Goal: Task Accomplishment & Management: Manage account settings

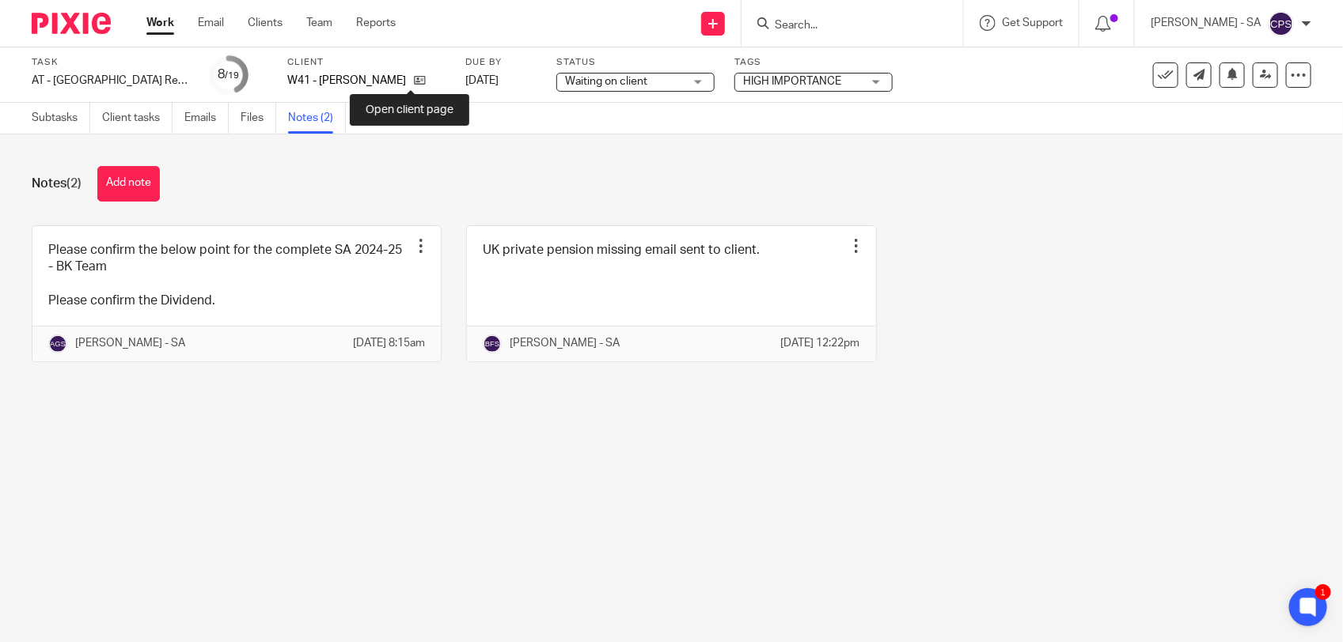
drag, startPoint x: 407, startPoint y: 83, endPoint x: 408, endPoint y: 63, distance: 19.8
drag, startPoint x: 59, startPoint y: 127, endPoint x: 88, endPoint y: 170, distance: 52.0
click at [59, 127] on link "Subtasks" at bounding box center [61, 118] width 59 height 31
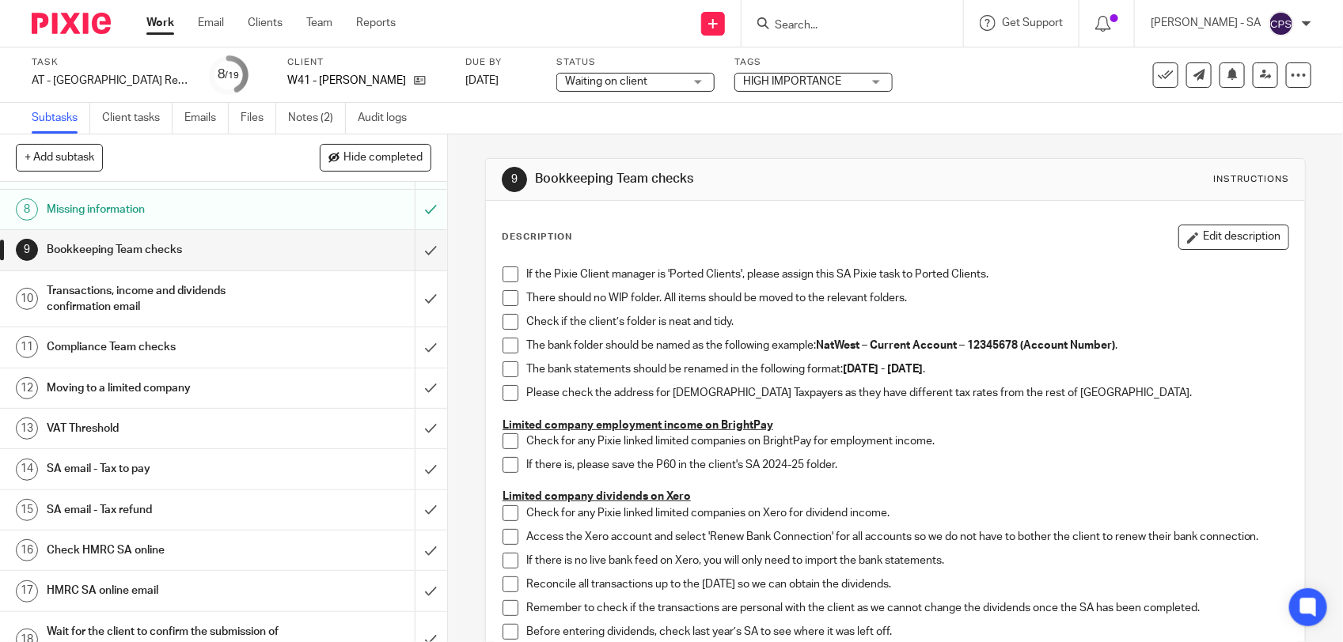
scroll to position [297, 0]
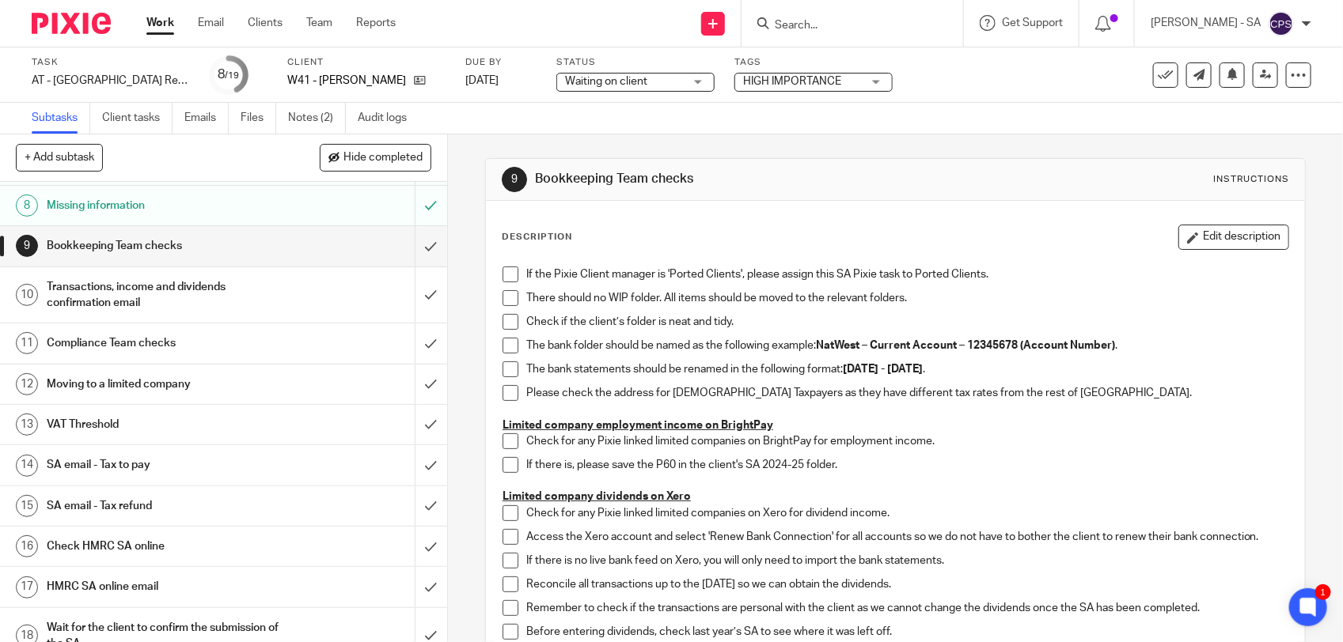
click at [503, 275] on span at bounding box center [510, 275] width 16 height 16
click at [507, 305] on span at bounding box center [510, 298] width 16 height 16
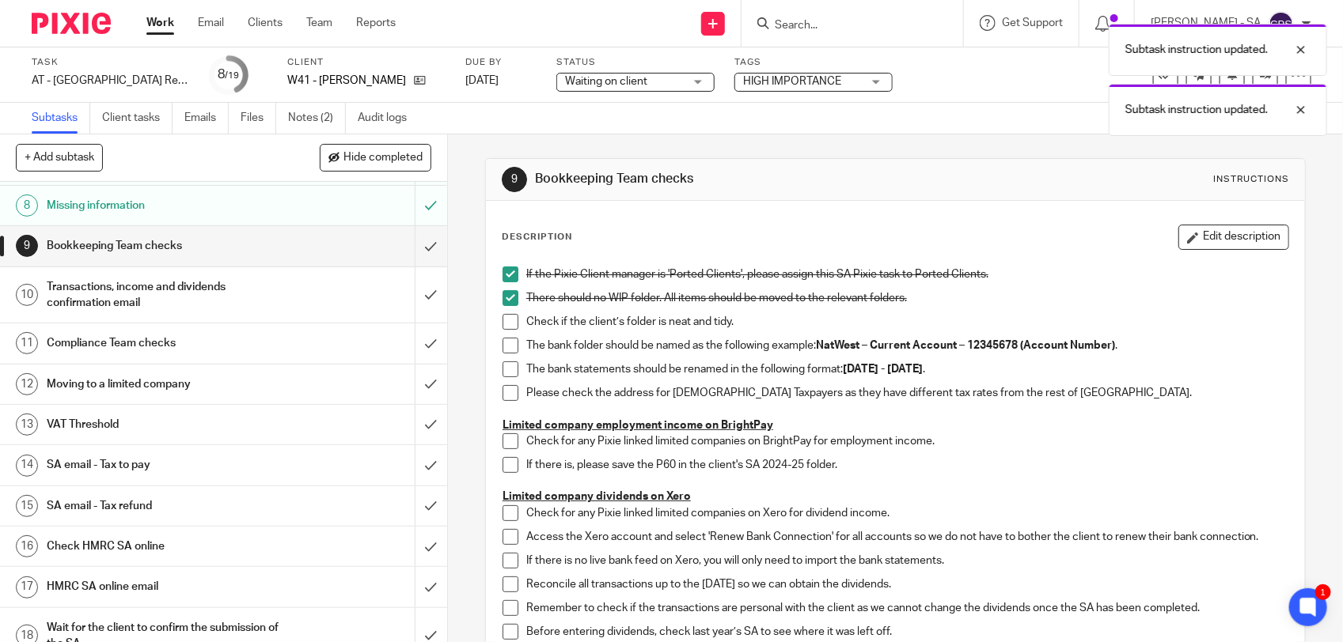
click at [505, 322] on span at bounding box center [510, 322] width 16 height 16
click at [503, 348] on span at bounding box center [510, 346] width 16 height 16
click at [502, 373] on span at bounding box center [510, 370] width 16 height 16
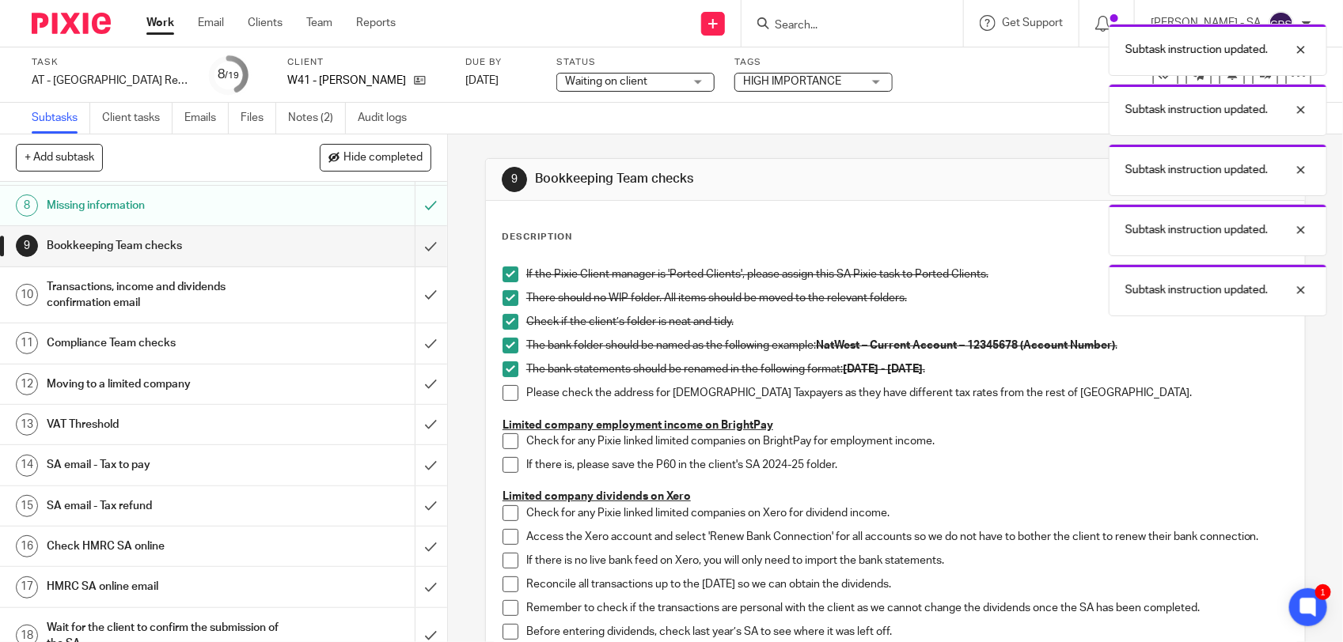
drag, startPoint x: 500, startPoint y: 390, endPoint x: 519, endPoint y: 343, distance: 51.1
click at [502, 392] on span at bounding box center [510, 393] width 16 height 16
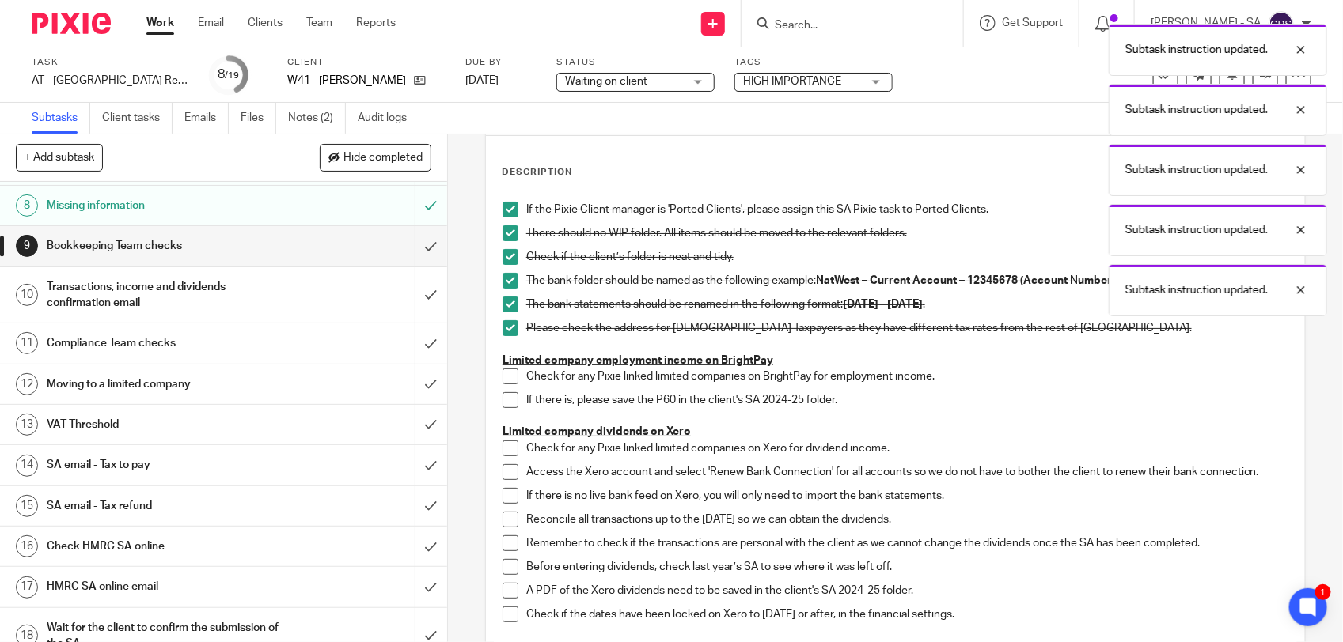
scroll to position [99, 0]
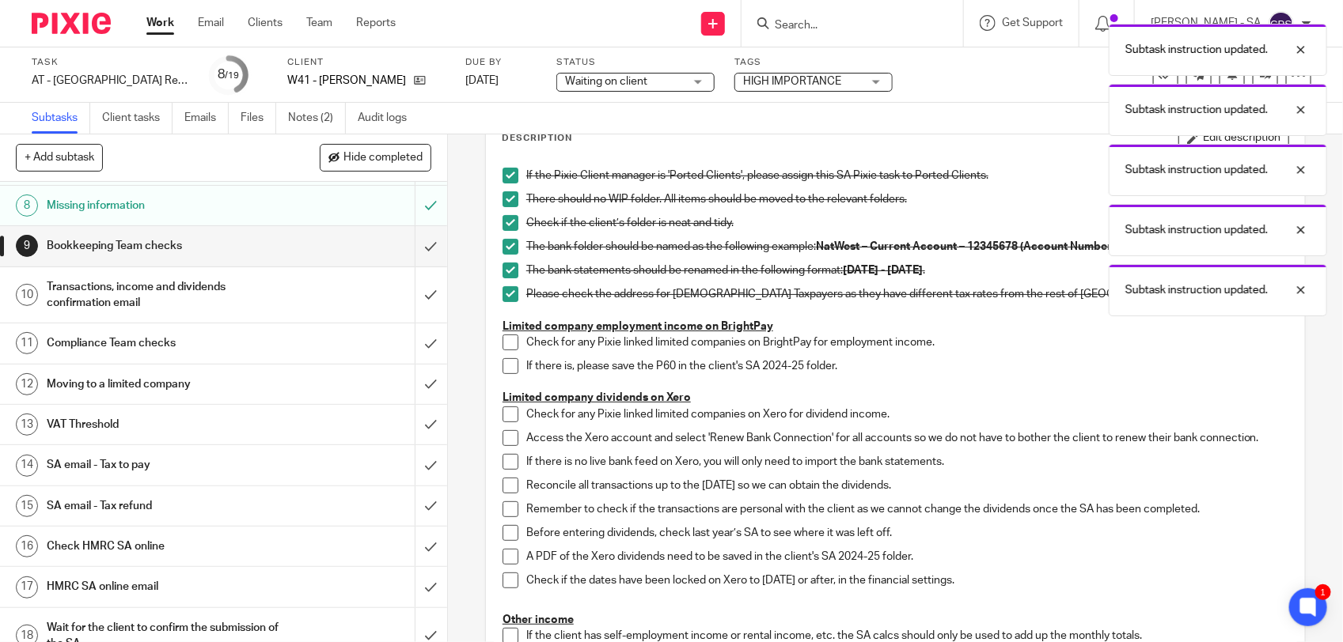
click at [505, 343] on span at bounding box center [510, 343] width 16 height 16
click at [502, 365] on span at bounding box center [510, 366] width 16 height 16
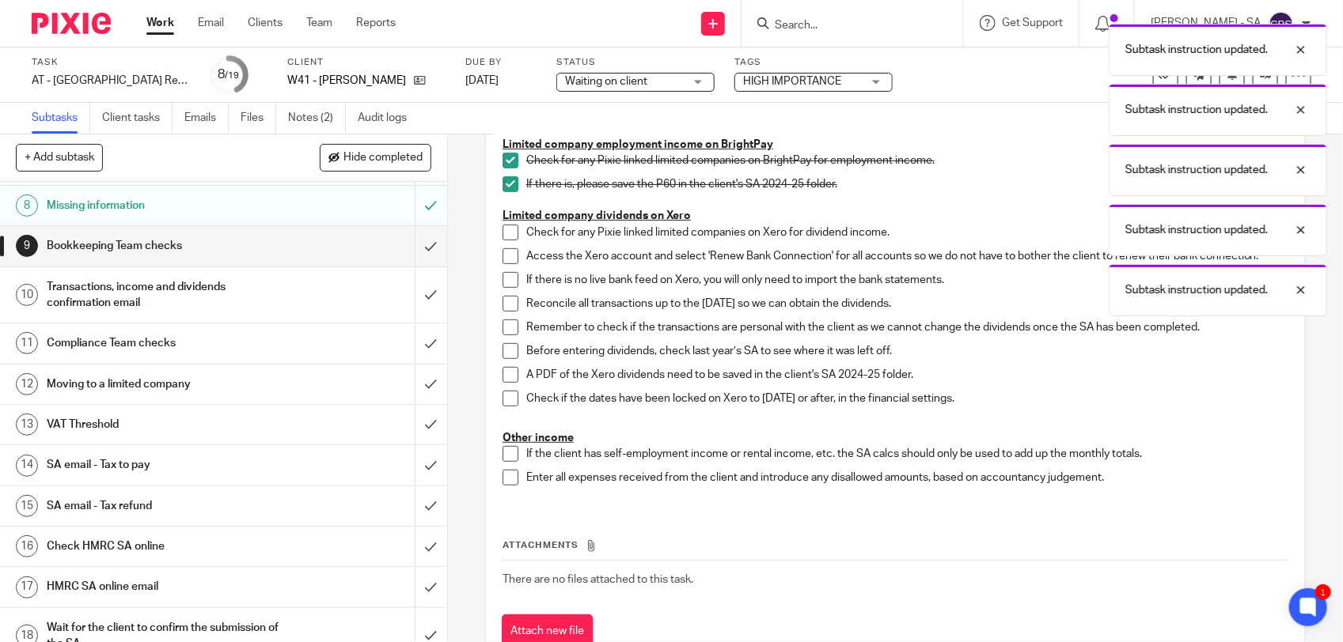
scroll to position [297, 0]
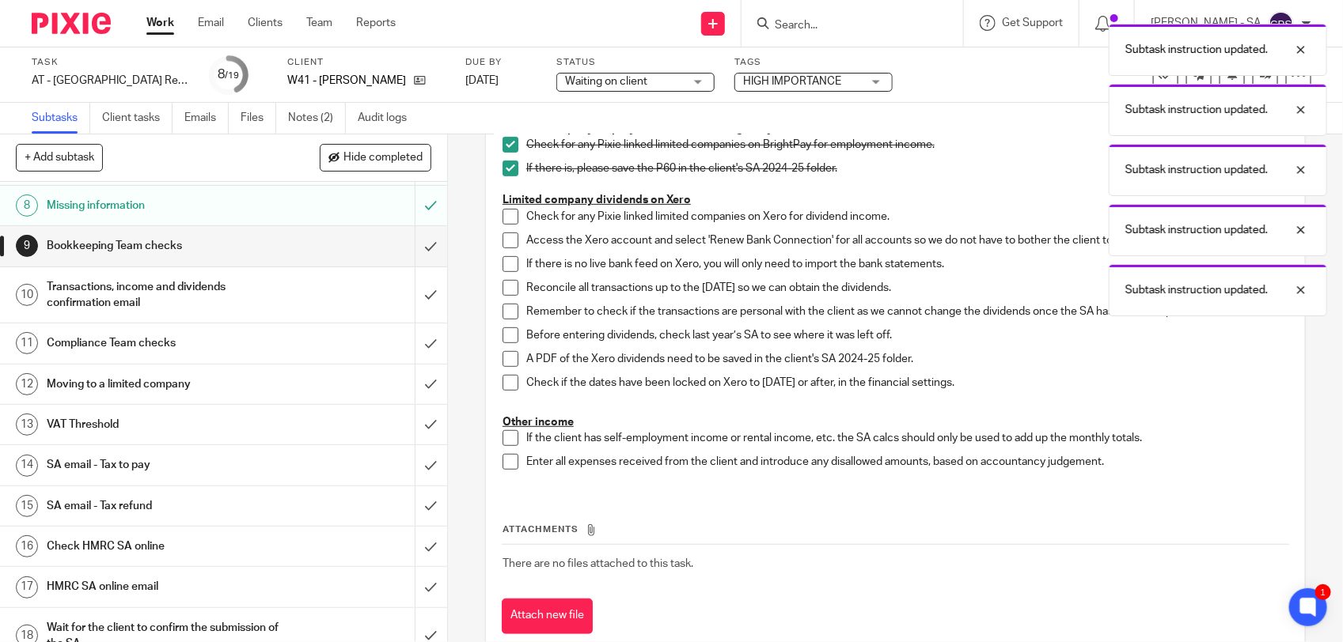
click at [503, 218] on span at bounding box center [510, 217] width 16 height 16
drag, startPoint x: 501, startPoint y: 236, endPoint x: 501, endPoint y: 265, distance: 29.3
click at [502, 237] on span at bounding box center [510, 241] width 16 height 16
click at [502, 270] on span at bounding box center [510, 264] width 16 height 16
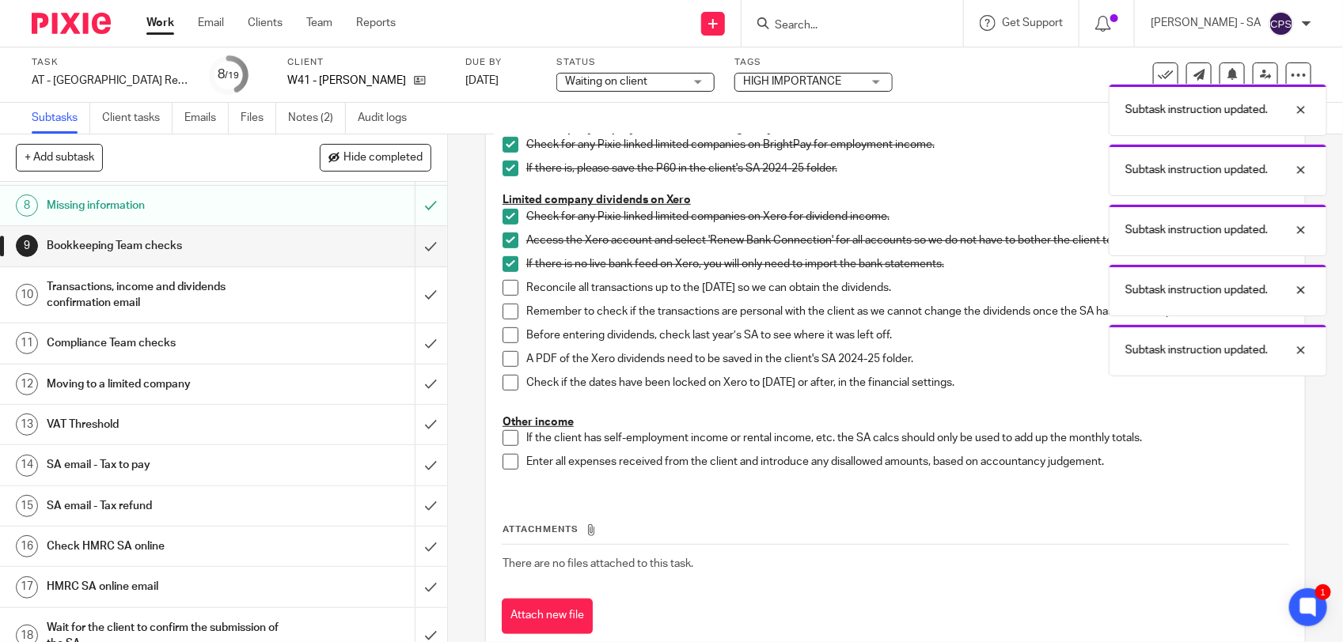
click at [502, 286] on span at bounding box center [510, 288] width 16 height 16
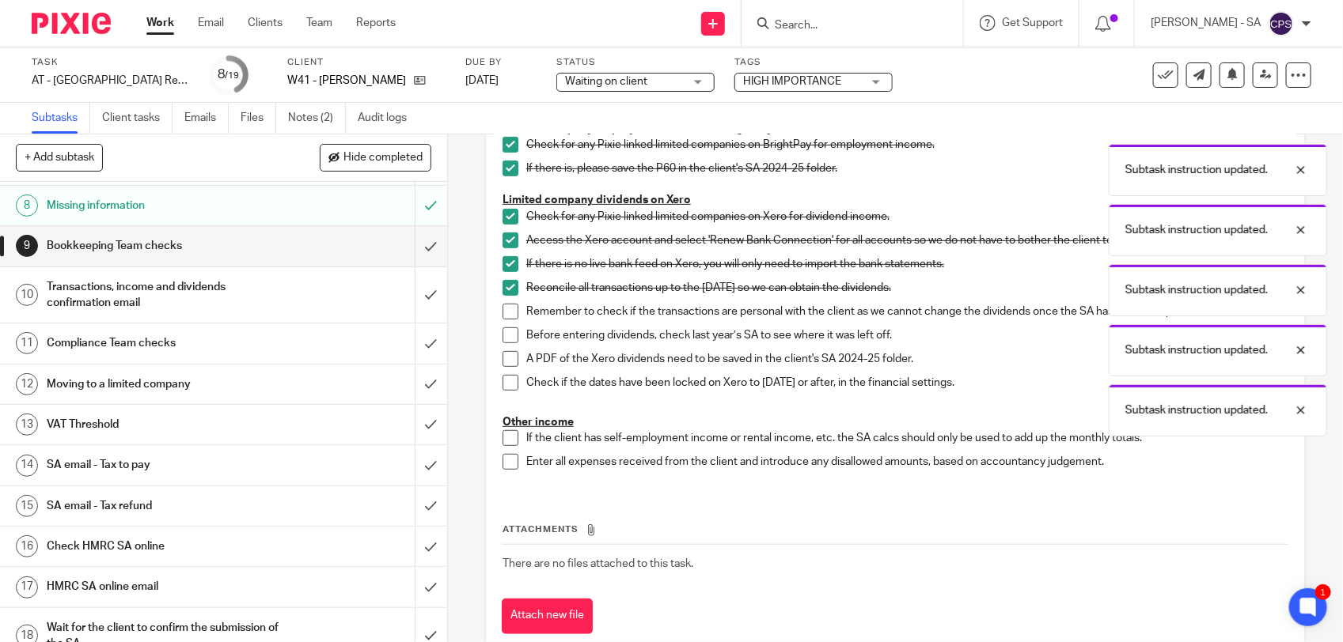
drag, startPoint x: 503, startPoint y: 311, endPoint x: 503, endPoint y: 333, distance: 22.2
click at [503, 313] on span at bounding box center [510, 312] width 16 height 16
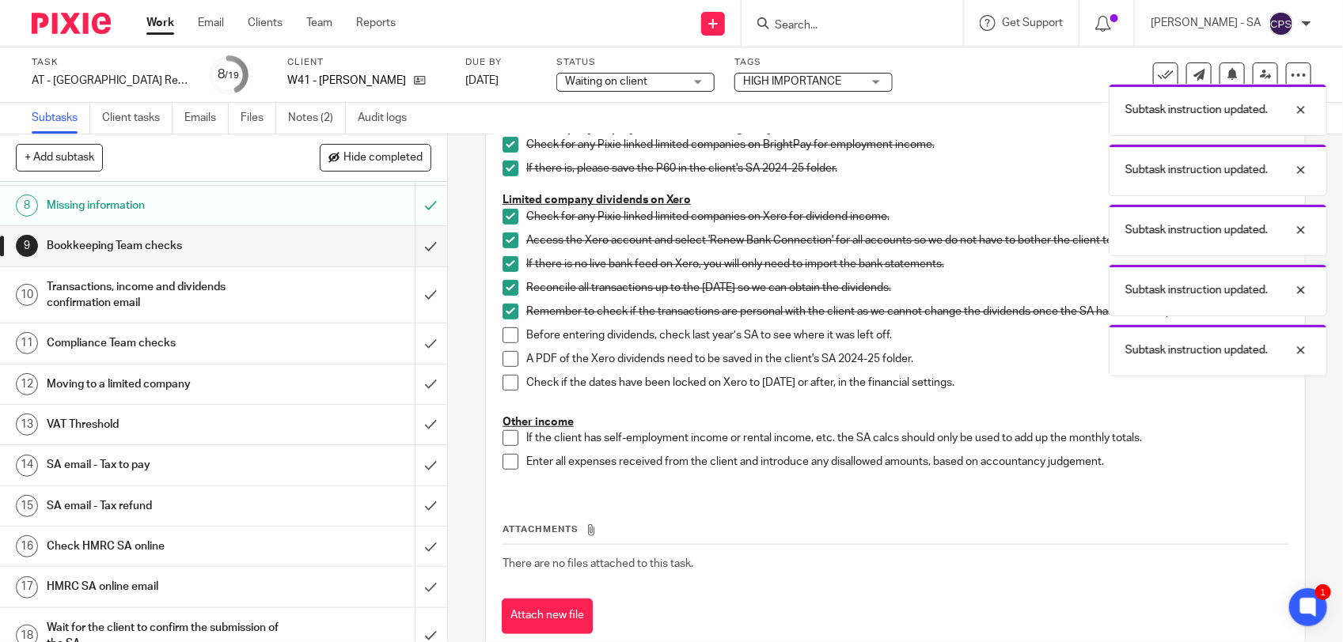
click at [503, 336] on span at bounding box center [510, 336] width 16 height 16
click at [502, 354] on span at bounding box center [510, 359] width 16 height 16
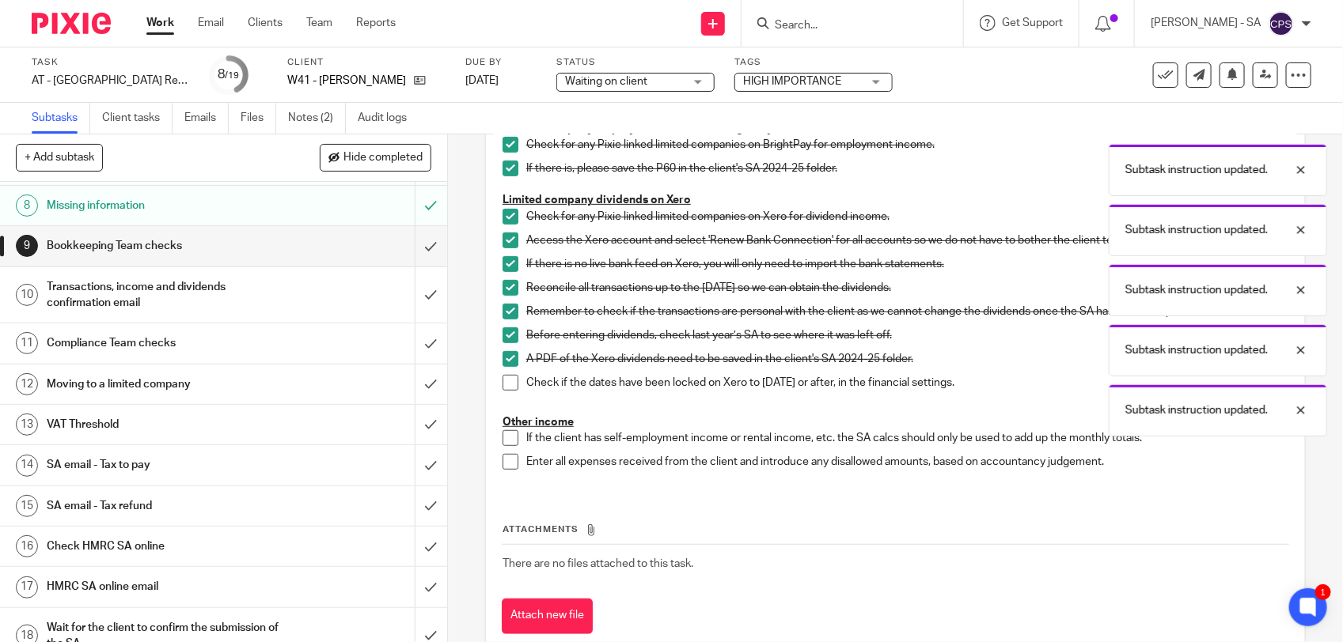
click at [502, 380] on span at bounding box center [510, 383] width 16 height 16
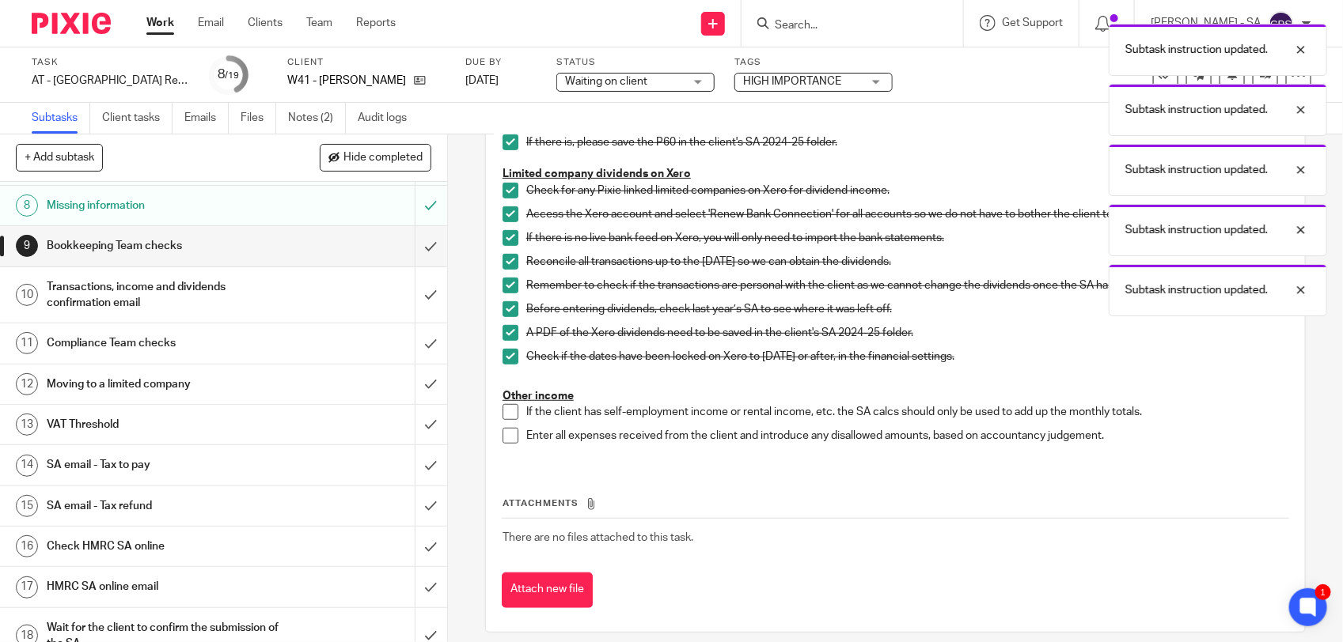
scroll to position [337, 0]
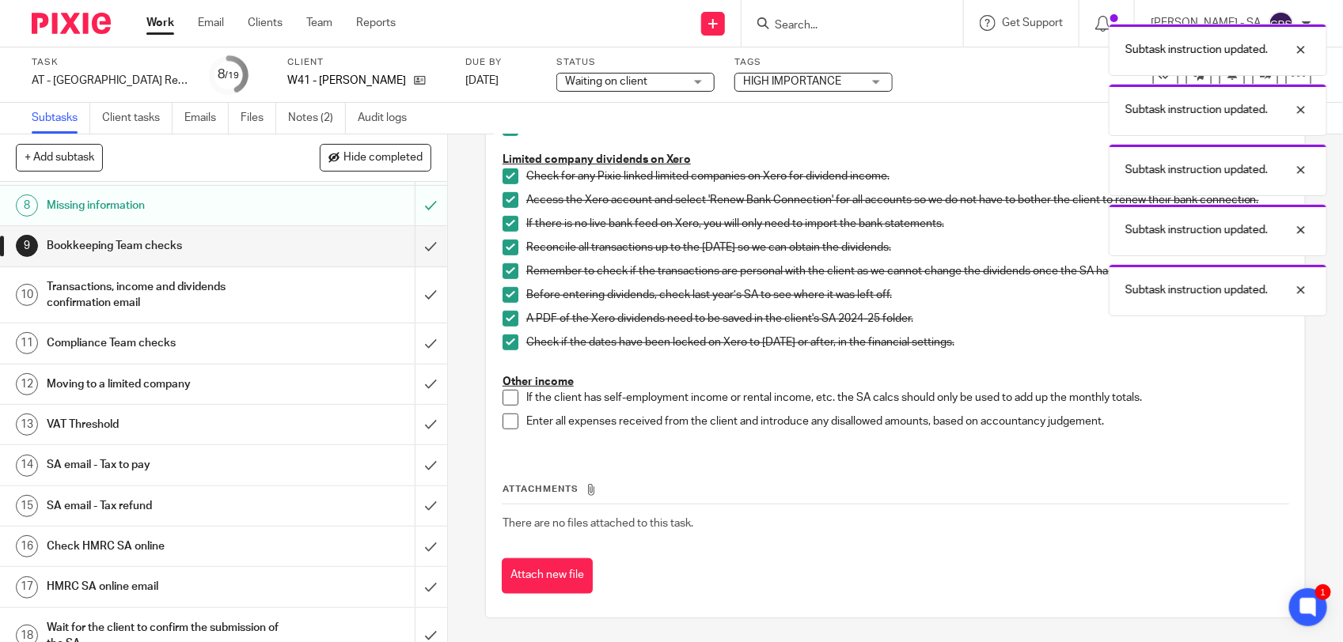
click at [502, 398] on span at bounding box center [510, 398] width 16 height 16
click at [502, 418] on span at bounding box center [510, 422] width 16 height 16
click at [418, 254] on input "submit" at bounding box center [223, 246] width 447 height 40
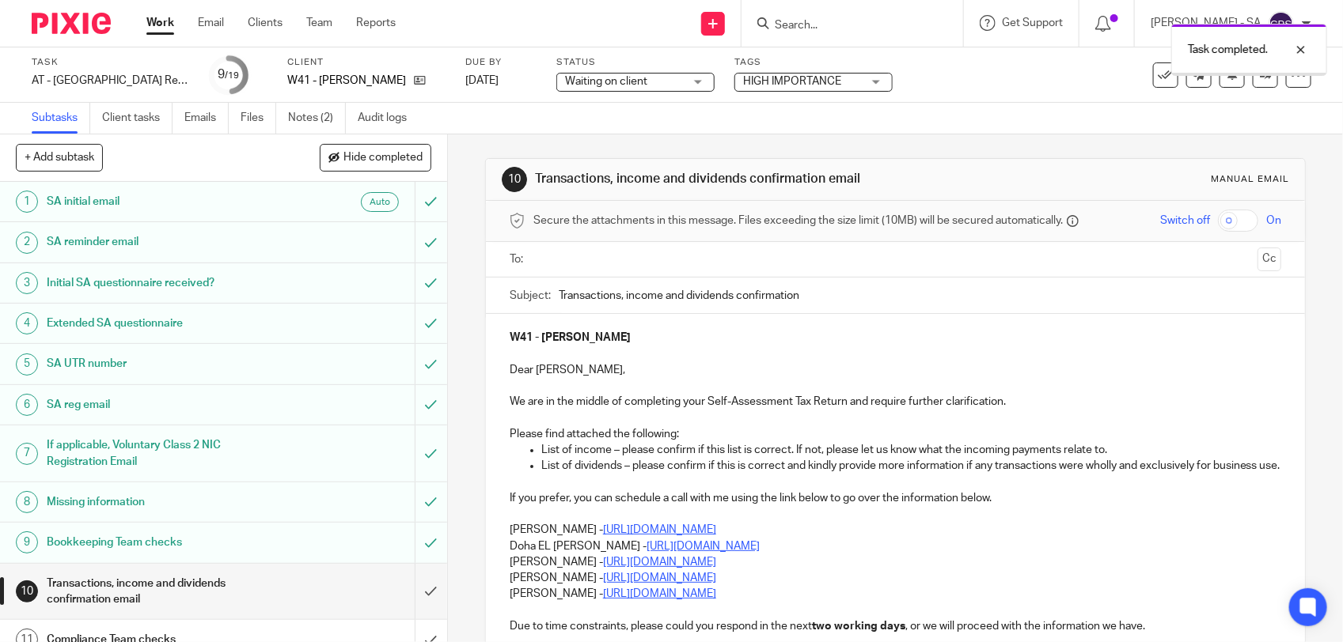
scroll to position [297, 0]
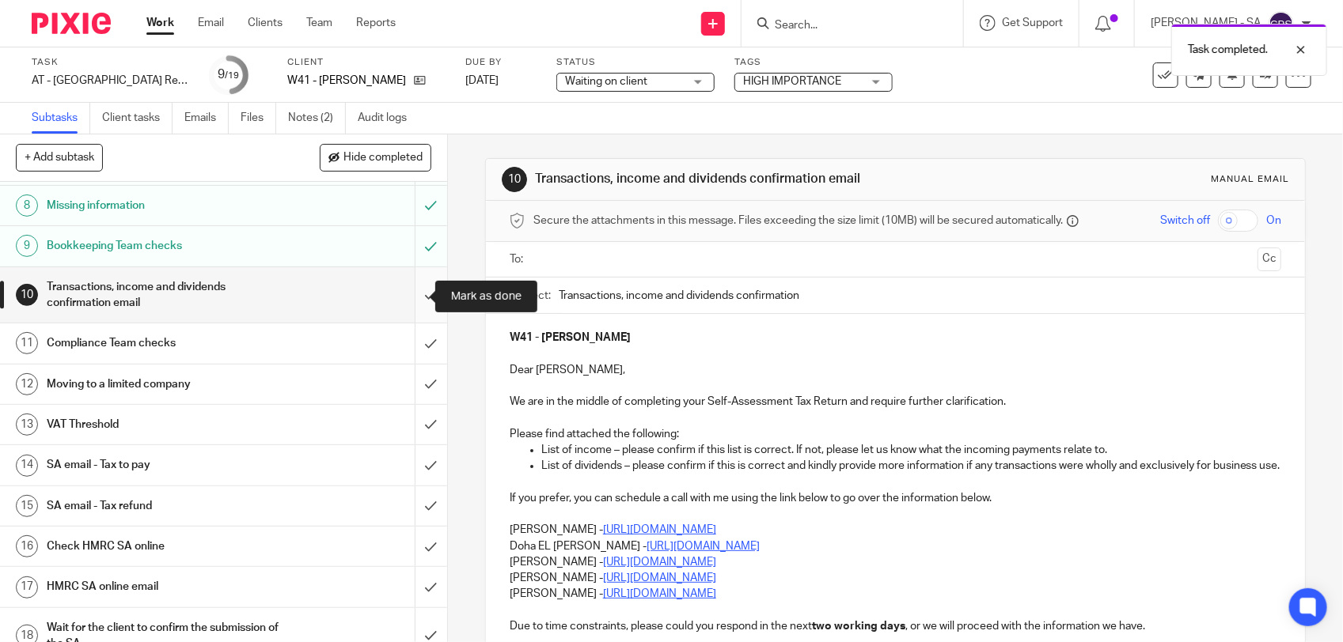
click at [415, 298] on input "submit" at bounding box center [223, 295] width 447 height 56
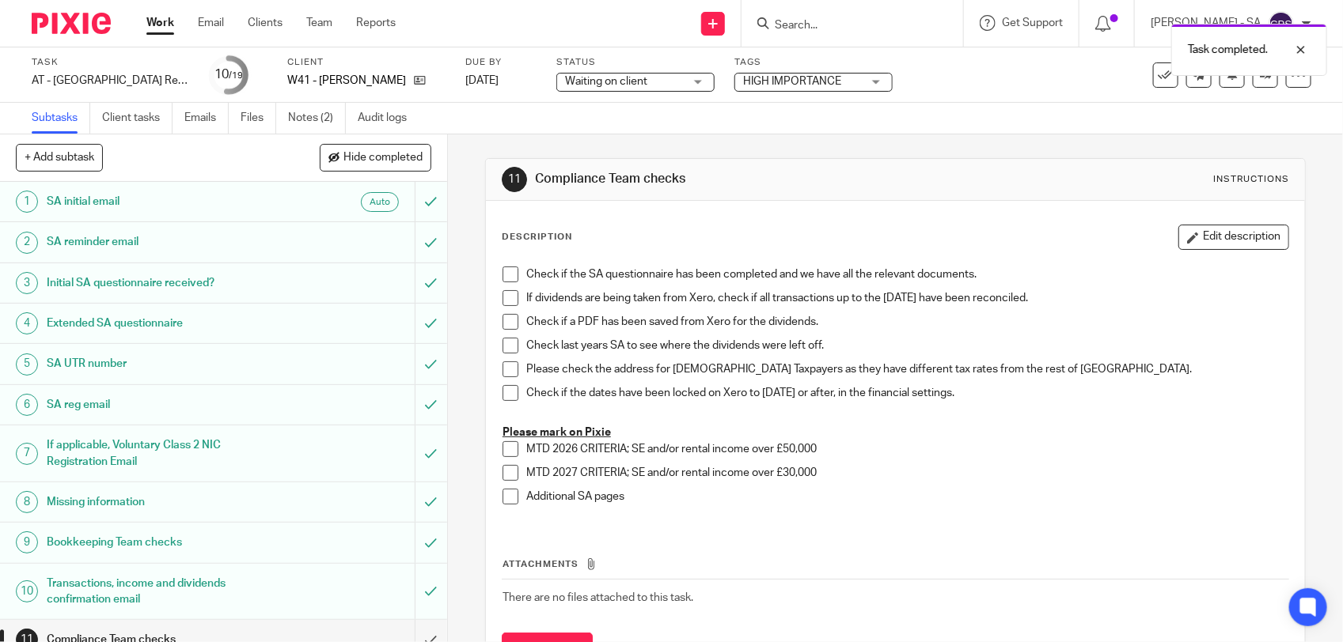
scroll to position [364, 0]
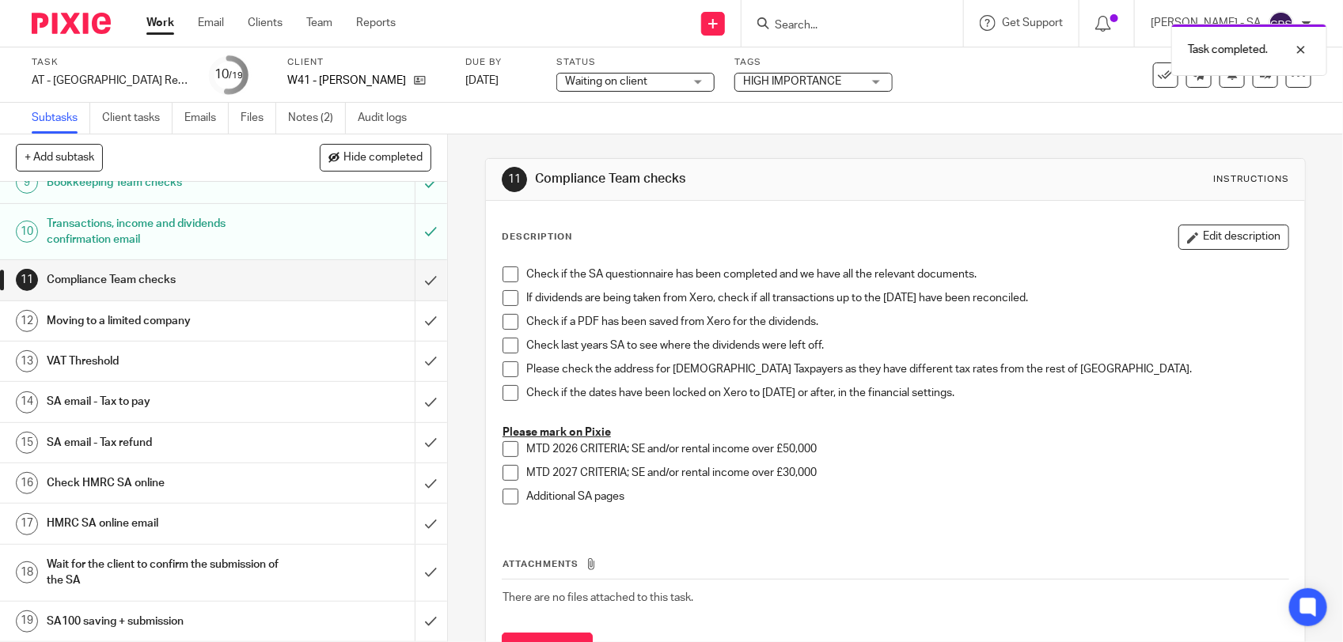
click at [236, 401] on h1 "SA email - Tax to pay" at bounding box center [164, 402] width 235 height 24
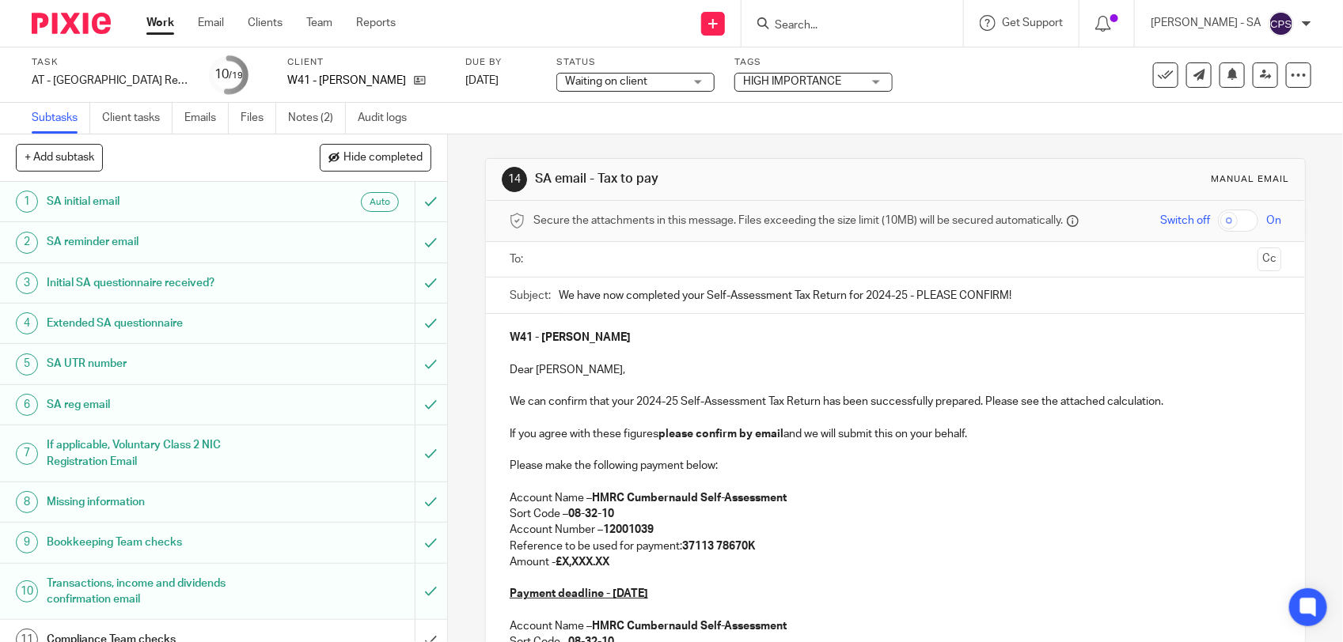
scroll to position [198, 0]
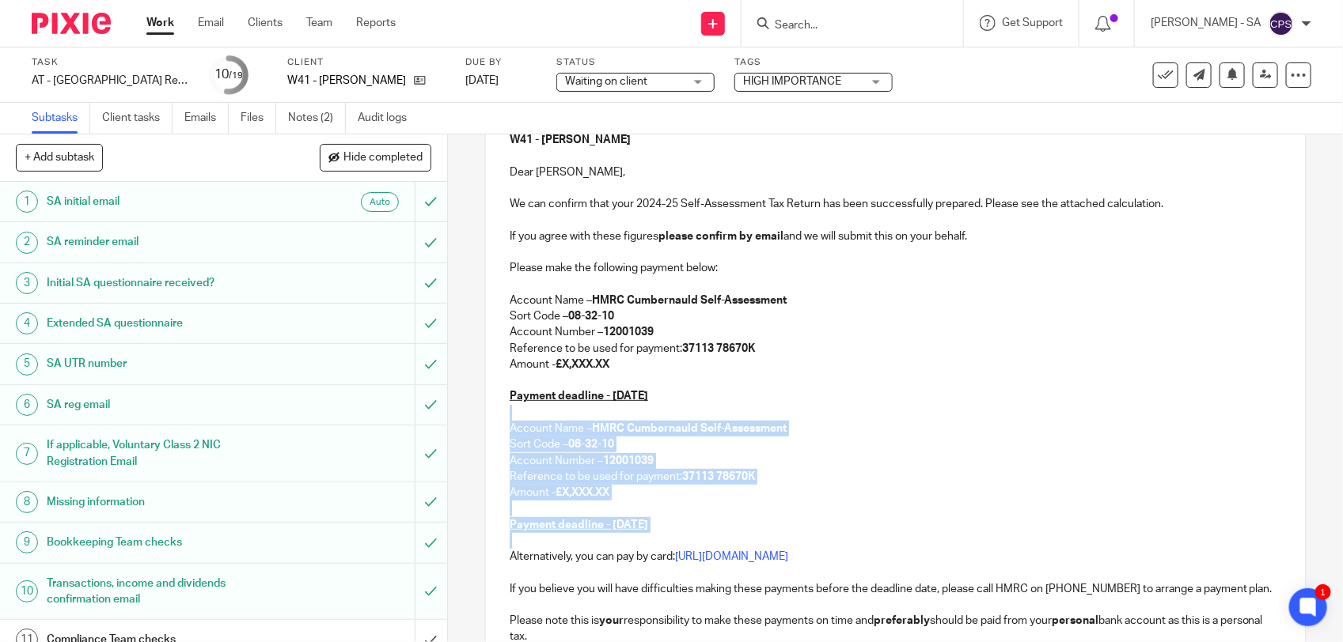
drag, startPoint x: 502, startPoint y: 415, endPoint x: 665, endPoint y: 540, distance: 205.4
click at [665, 540] on div "W41 - [PERSON_NAME] Dear [PERSON_NAME], We can confirm that your 2024-25 Self-A…" at bounding box center [895, 418] width 819 height 605
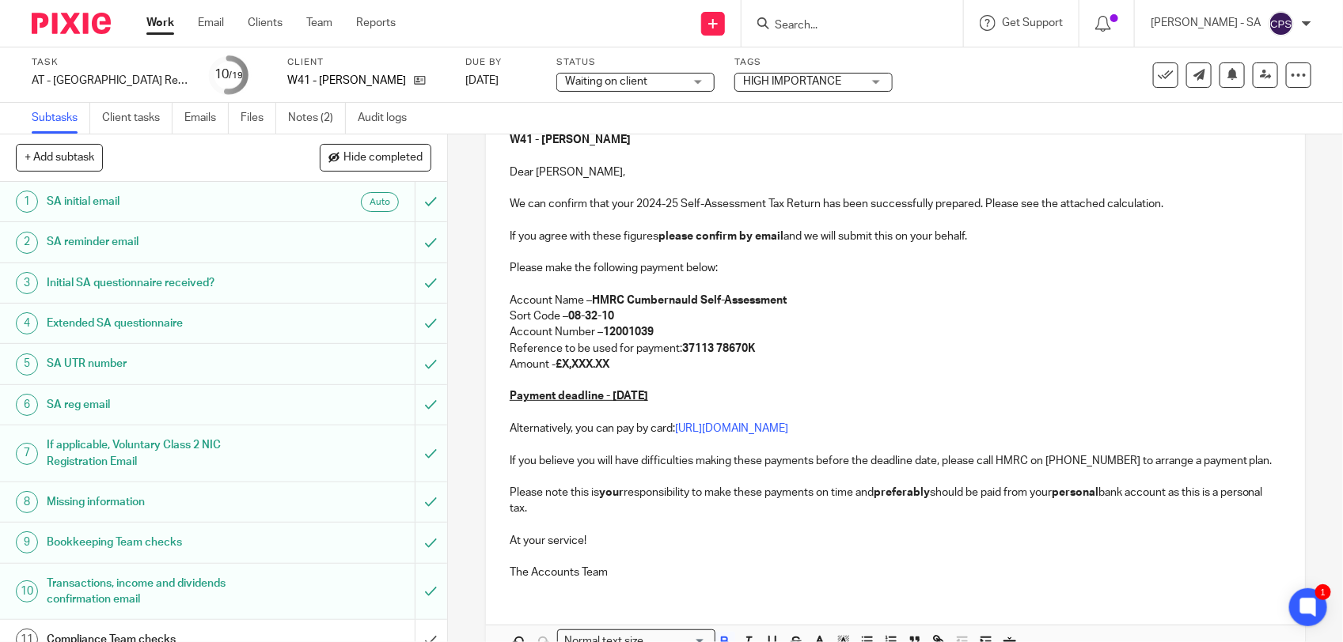
drag, startPoint x: 562, startPoint y: 364, endPoint x: 634, endPoint y: 366, distance: 72.0
click at [634, 366] on p "Amount - £X,XXX.XX" at bounding box center [895, 365] width 771 height 16
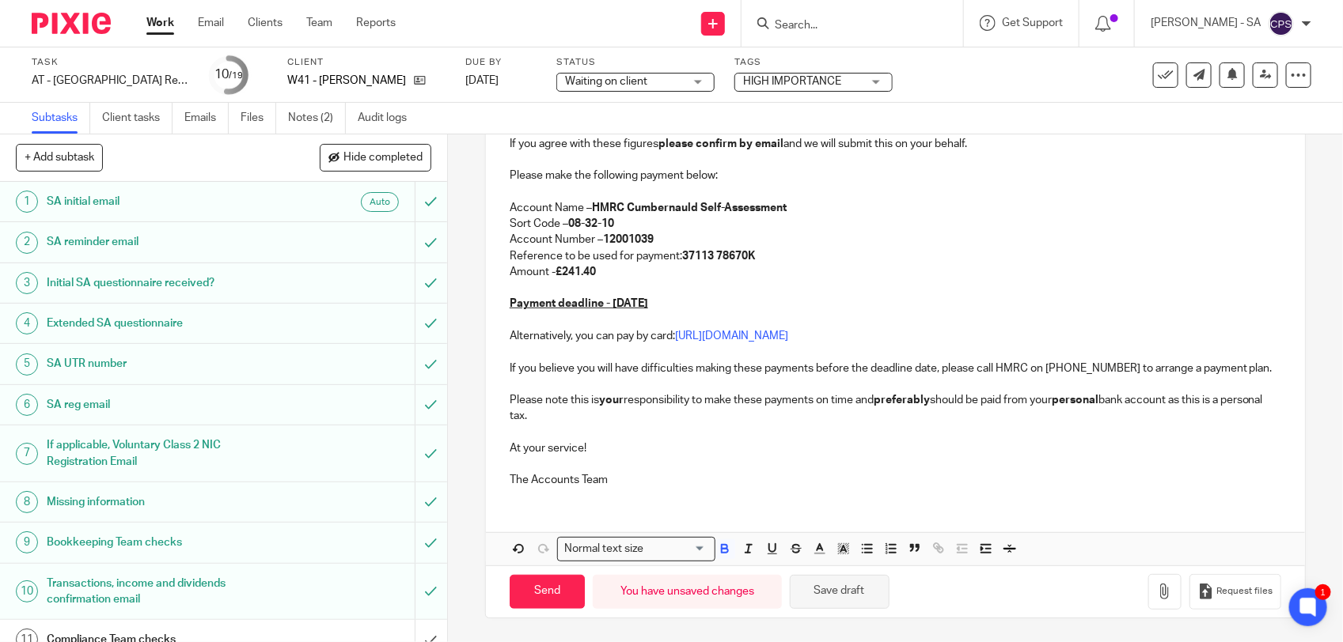
click at [824, 606] on button "Save draft" at bounding box center [840, 592] width 100 height 34
click at [813, 604] on button "Save draft" at bounding box center [840, 592] width 100 height 34
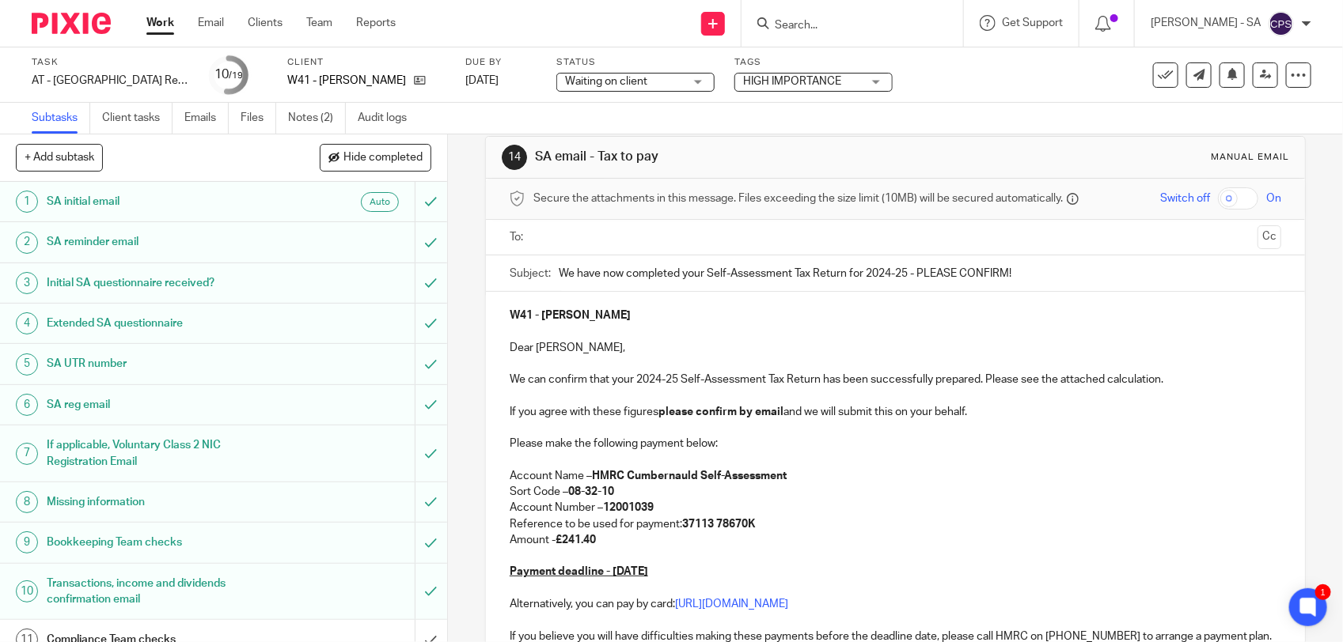
scroll to position [0, 0]
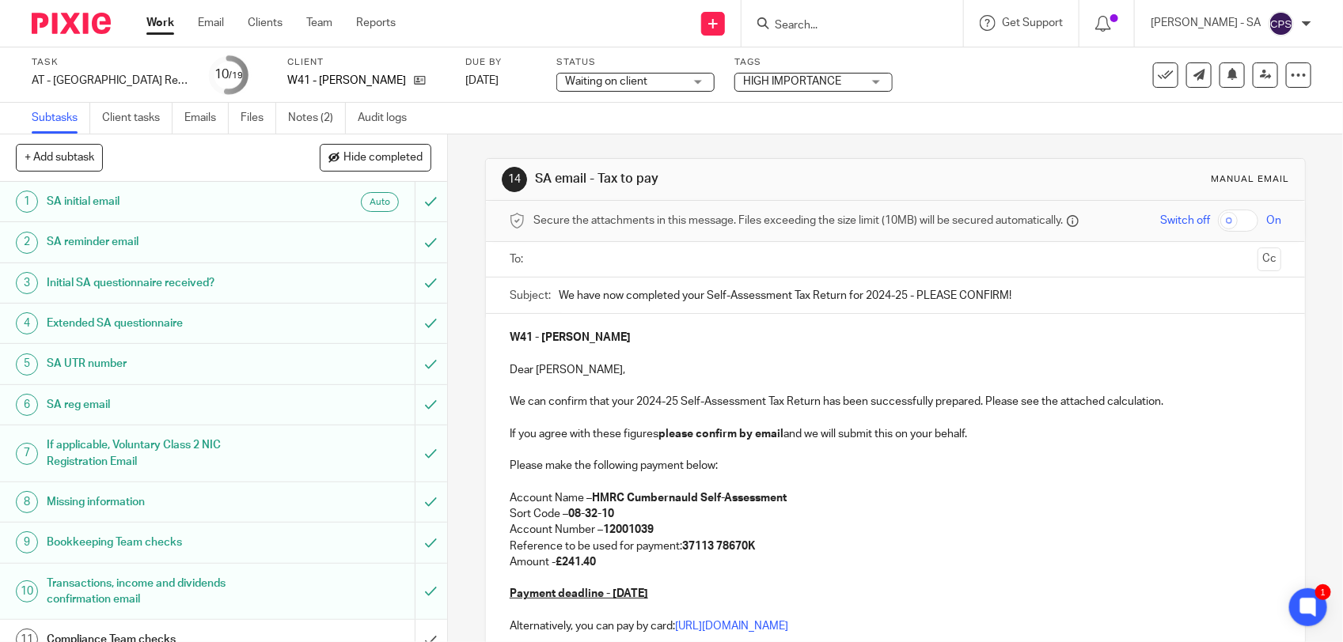
click at [616, 76] on span "Waiting on client" at bounding box center [606, 81] width 82 height 11
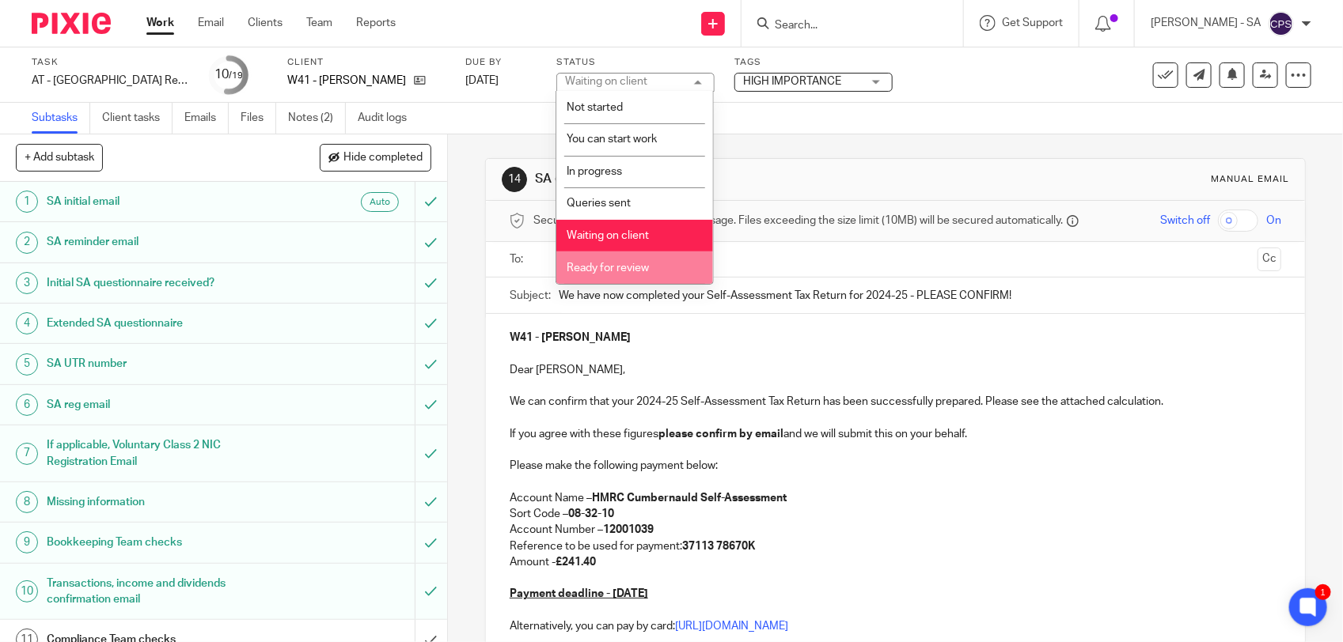
click at [602, 263] on span "Ready for review" at bounding box center [608, 268] width 82 height 11
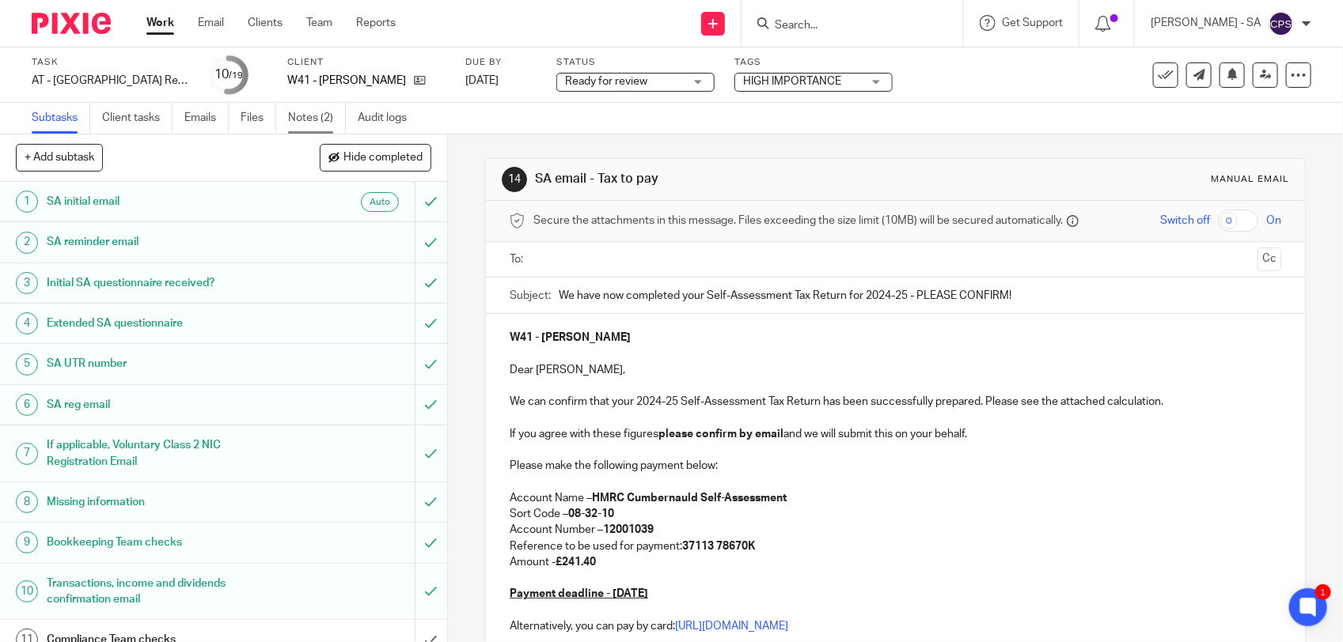
click at [315, 115] on link "Notes (2)" at bounding box center [317, 118] width 58 height 31
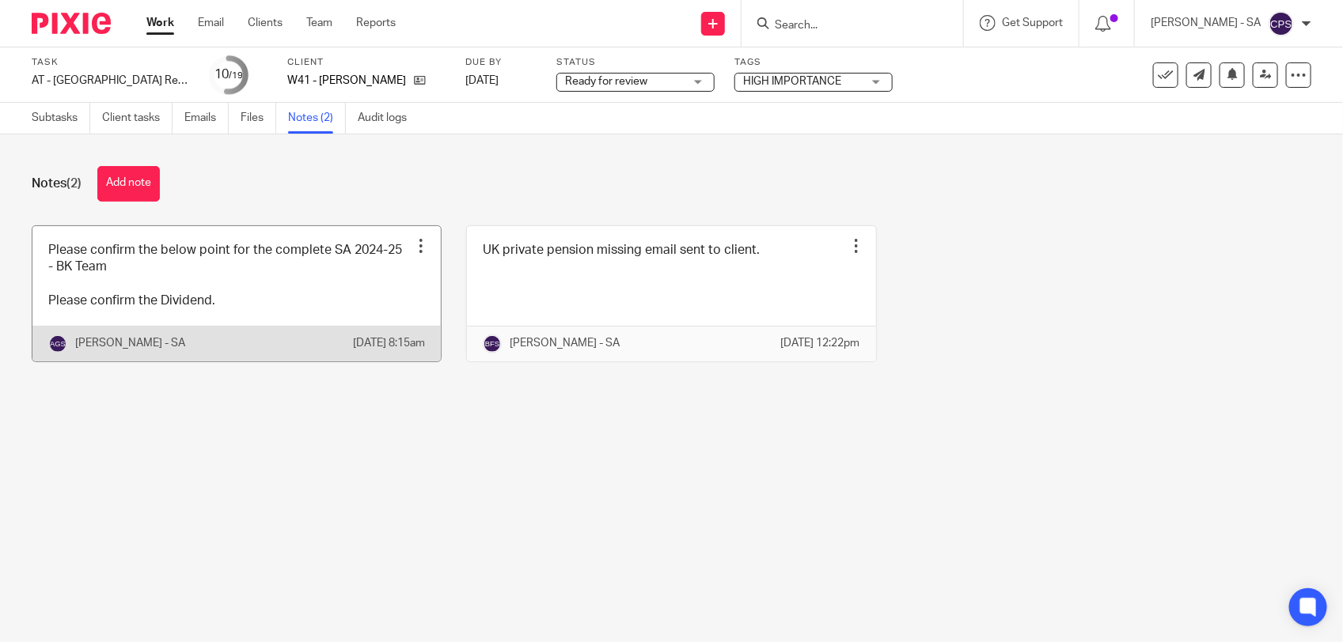
click at [249, 297] on link at bounding box center [236, 293] width 408 height 135
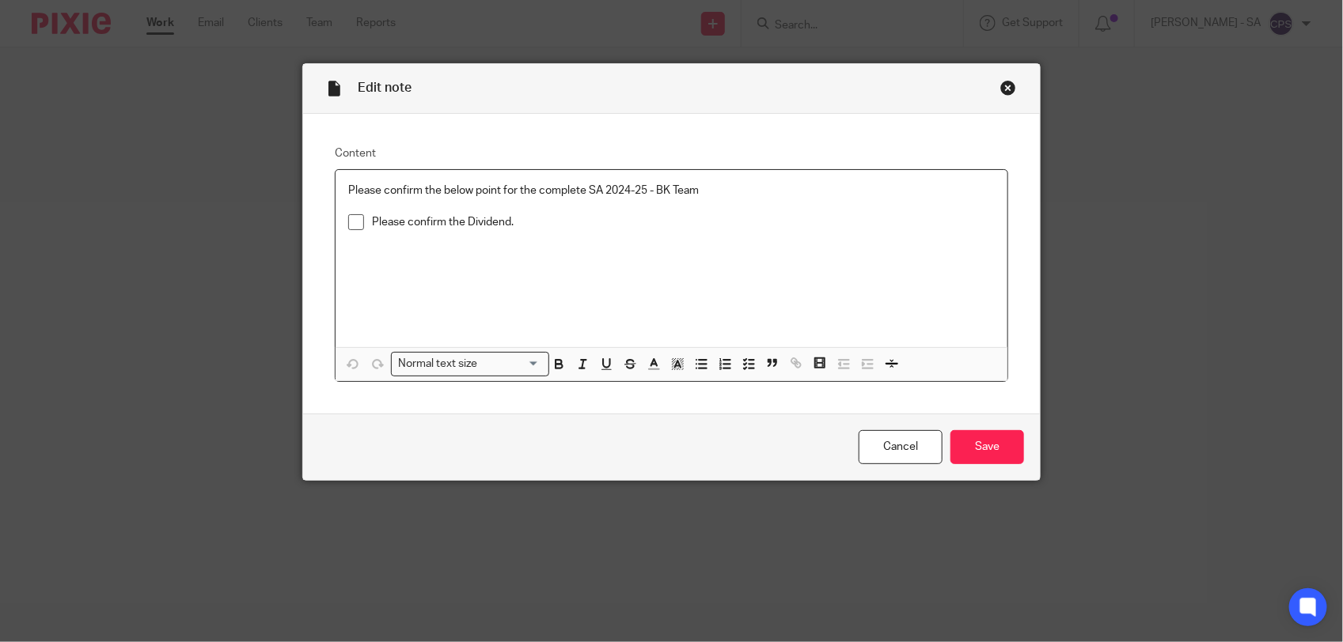
click at [348, 226] on span at bounding box center [356, 222] width 16 height 16
click at [965, 453] on input "Save" at bounding box center [987, 447] width 74 height 34
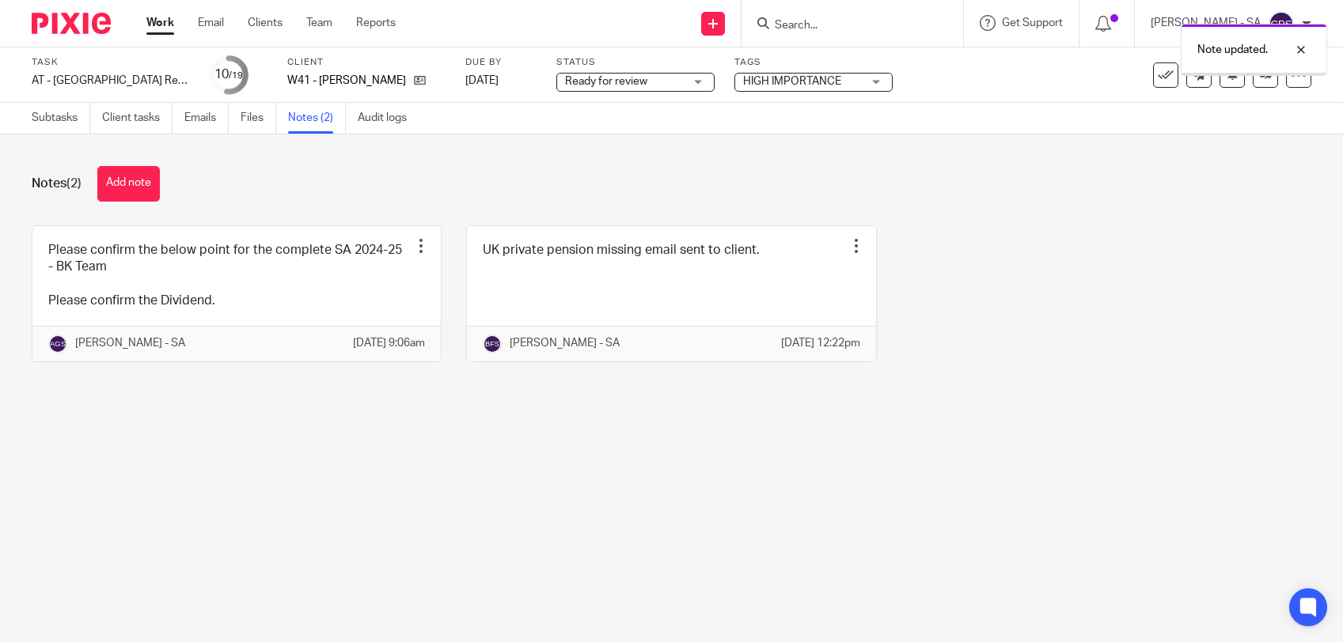
click at [135, 184] on button "Add note" at bounding box center [128, 184] width 63 height 36
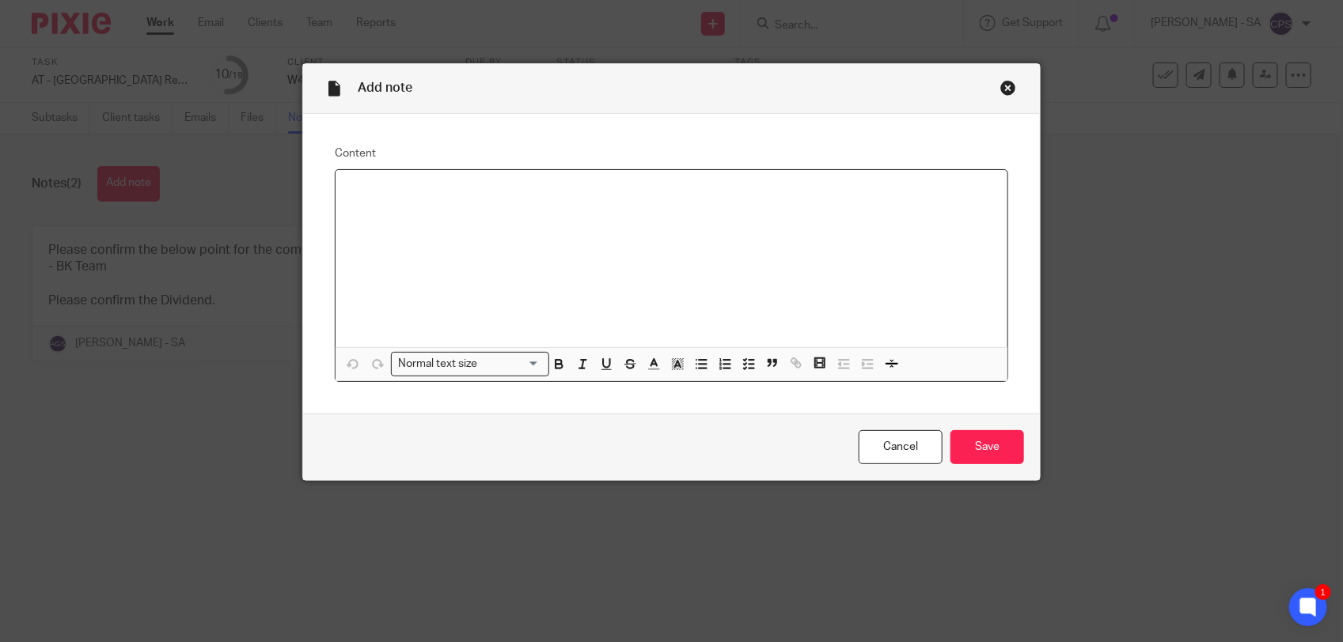
paste div
click at [392, 188] on p "Please check SA and send to the client." at bounding box center [671, 191] width 646 height 16
drag, startPoint x: 334, startPoint y: 195, endPoint x: 582, endPoint y: 226, distance: 250.5
click at [574, 191] on div "Please review SA and send to the client." at bounding box center [671, 258] width 672 height 177
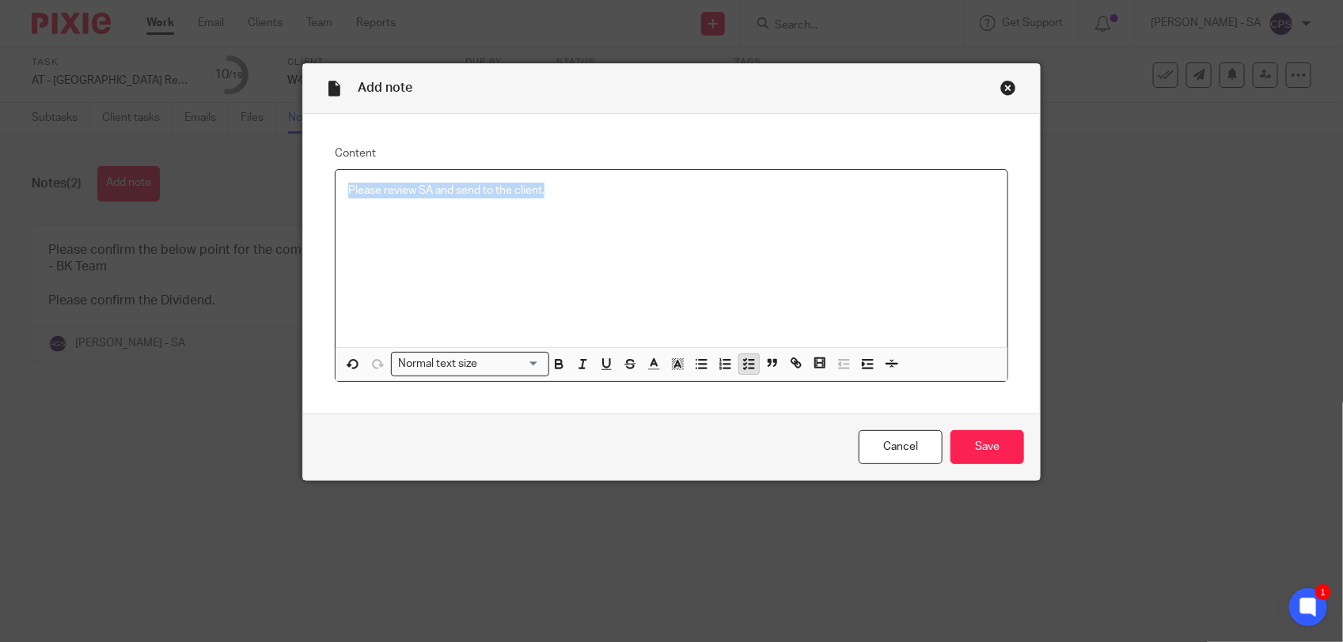
click at [741, 365] on icon "button" at bounding box center [748, 364] width 14 height 14
click at [578, 202] on div "Please review SA and send to the client." at bounding box center [683, 195] width 623 height 24
click at [741, 366] on icon "button" at bounding box center [748, 364] width 14 height 14
click at [744, 368] on polyline "button" at bounding box center [745, 369] width 2 height 2
click at [749, 360] on line "button" at bounding box center [751, 360] width 5 height 0
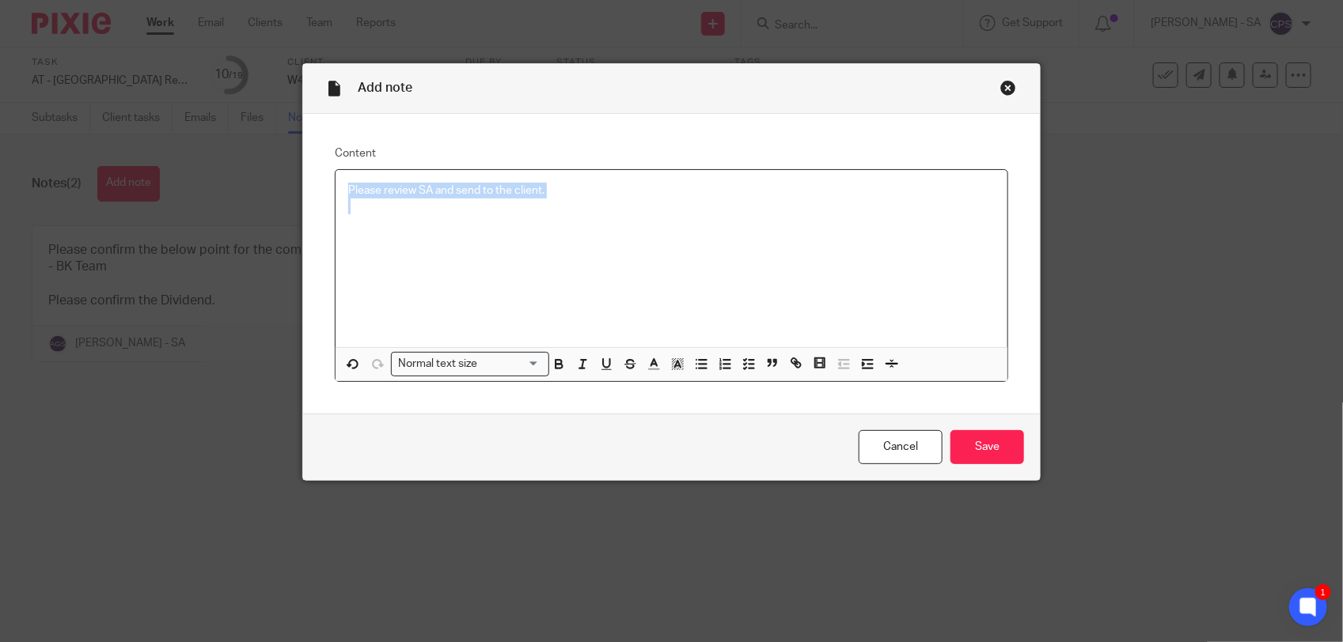
drag, startPoint x: 339, startPoint y: 188, endPoint x: 550, endPoint y: 202, distance: 211.7
click at [550, 202] on div "Please review SA and send to the client." at bounding box center [671, 258] width 672 height 177
click at [741, 360] on icon "button" at bounding box center [748, 364] width 14 height 14
click at [392, 224] on div at bounding box center [683, 219] width 623 height 24
click at [980, 451] on input "Save" at bounding box center [987, 447] width 74 height 34
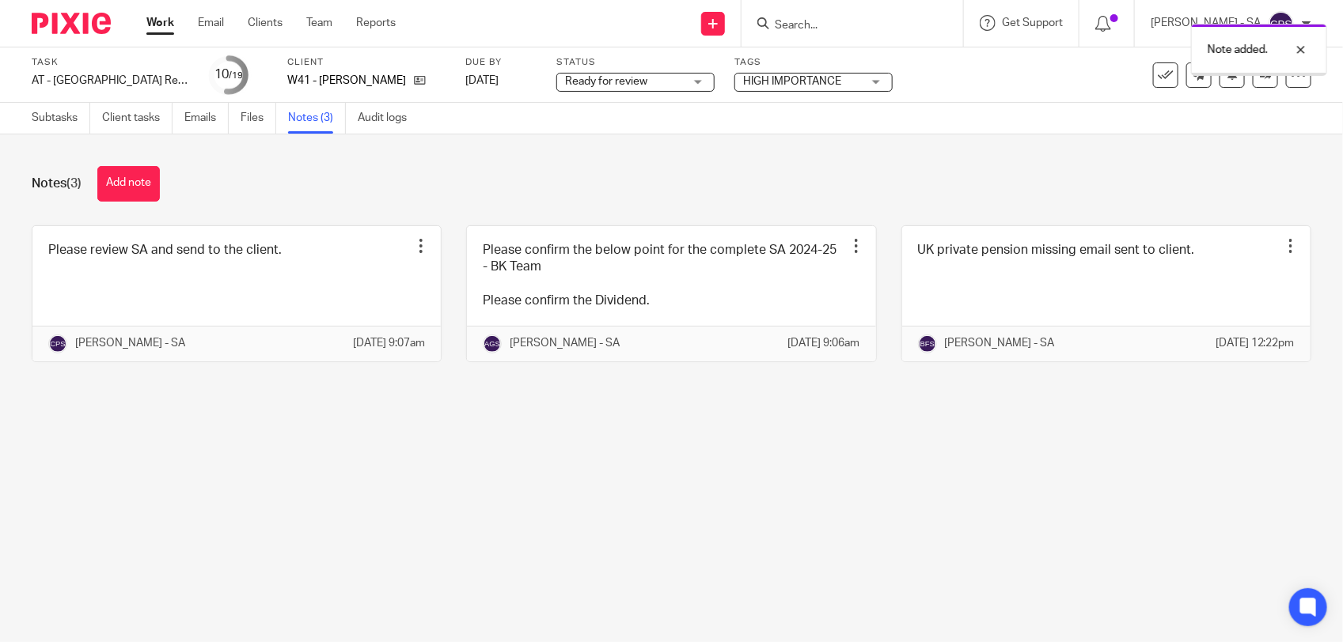
click at [303, 480] on main "Task AT - [GEOGRAPHIC_DATA] Return - PE [DATE] Save AT - [GEOGRAPHIC_DATA] Retu…" at bounding box center [671, 321] width 1343 height 642
click at [49, 119] on link "Subtasks" at bounding box center [61, 118] width 59 height 31
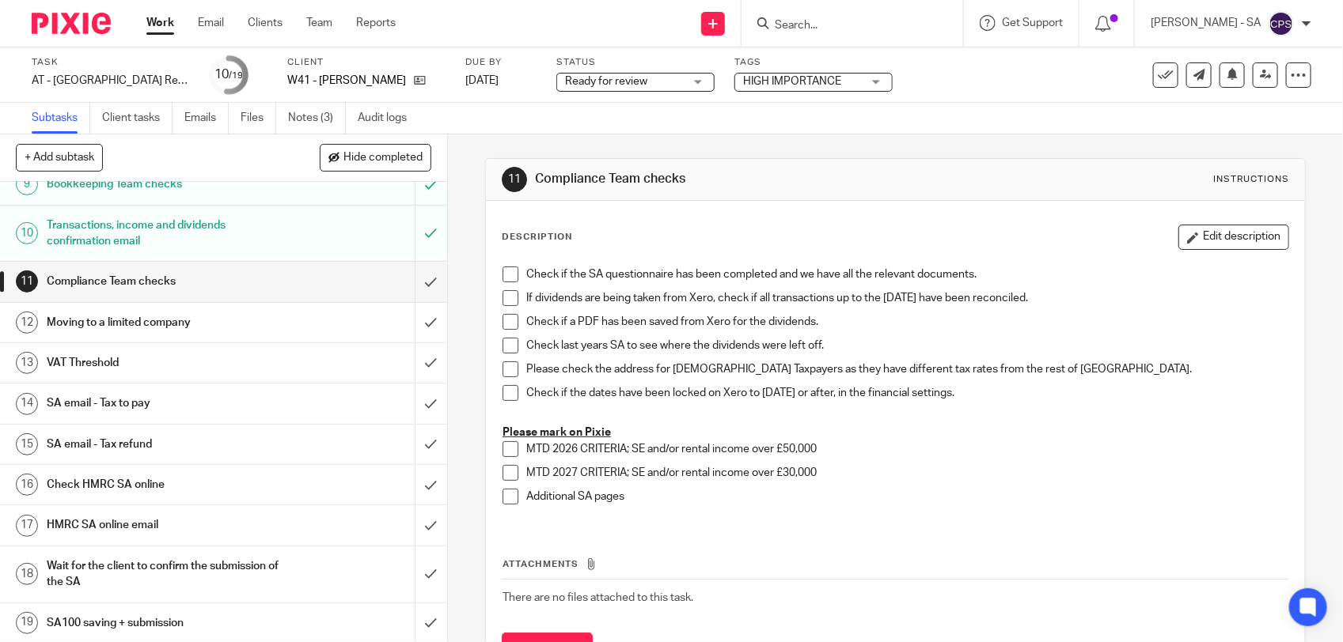
scroll to position [364, 0]
click at [176, 400] on h1 "SA email - Tax to pay" at bounding box center [164, 402] width 235 height 24
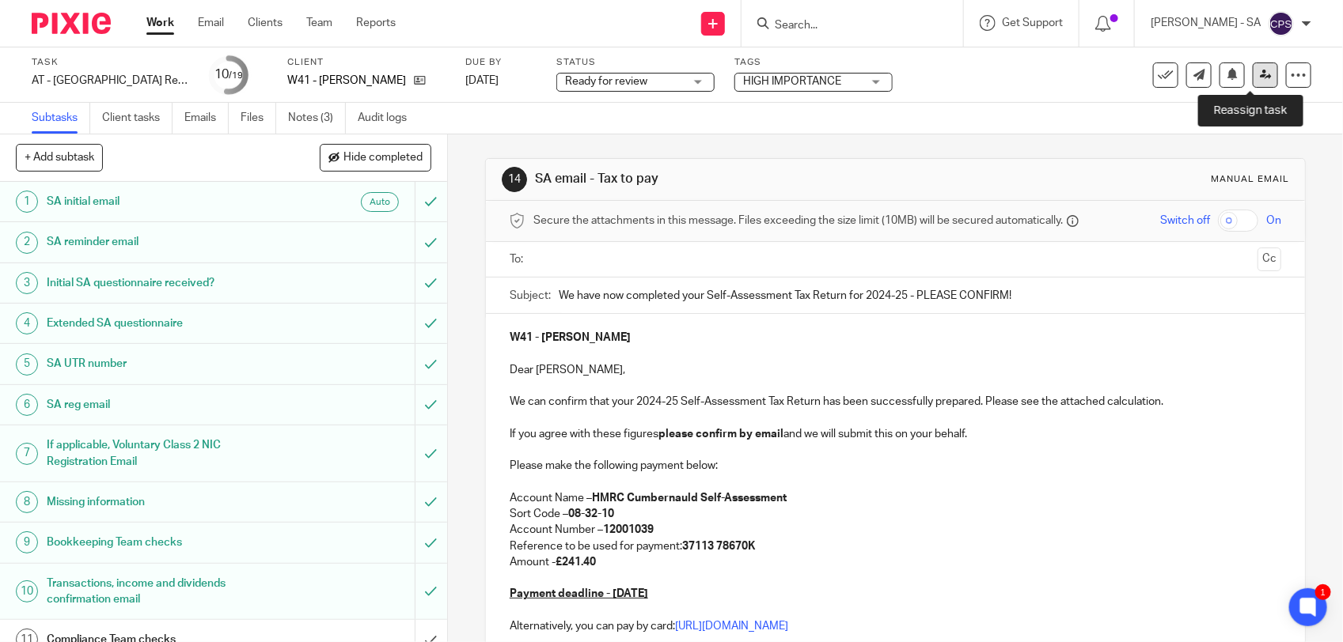
click at [1260, 79] on icon at bounding box center [1266, 75] width 12 height 12
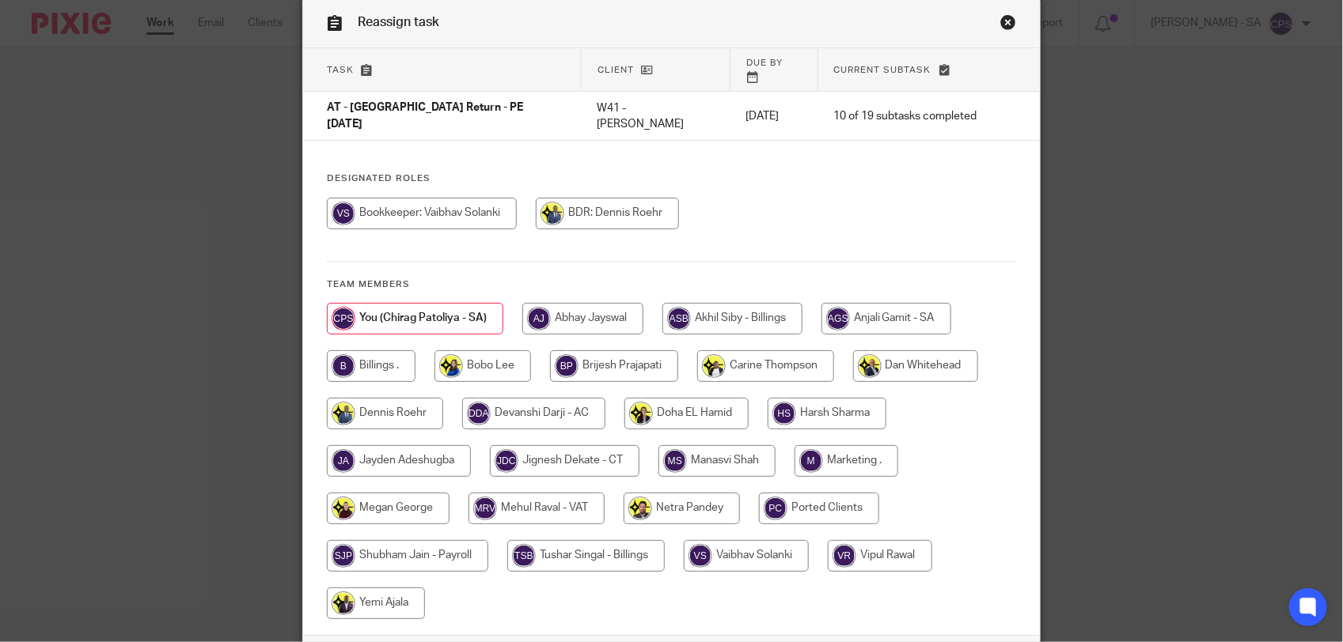
scroll to position [166, 0]
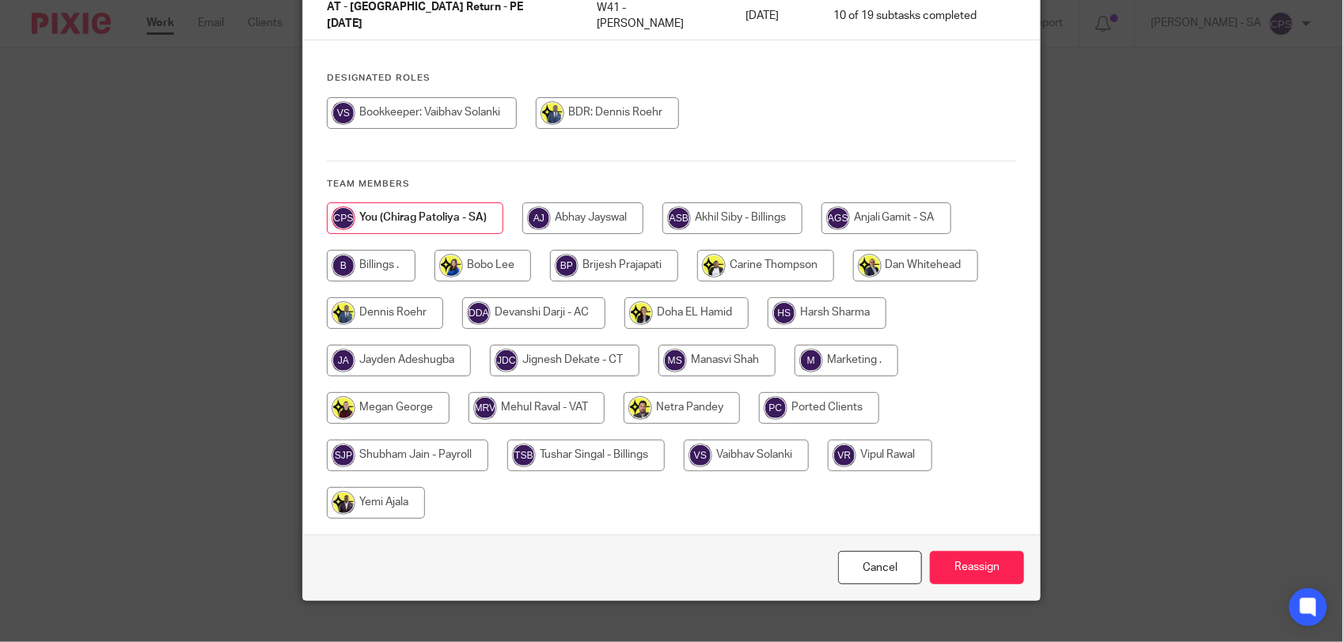
click at [674, 392] on input "radio" at bounding box center [681, 408] width 116 height 32
radio input "true"
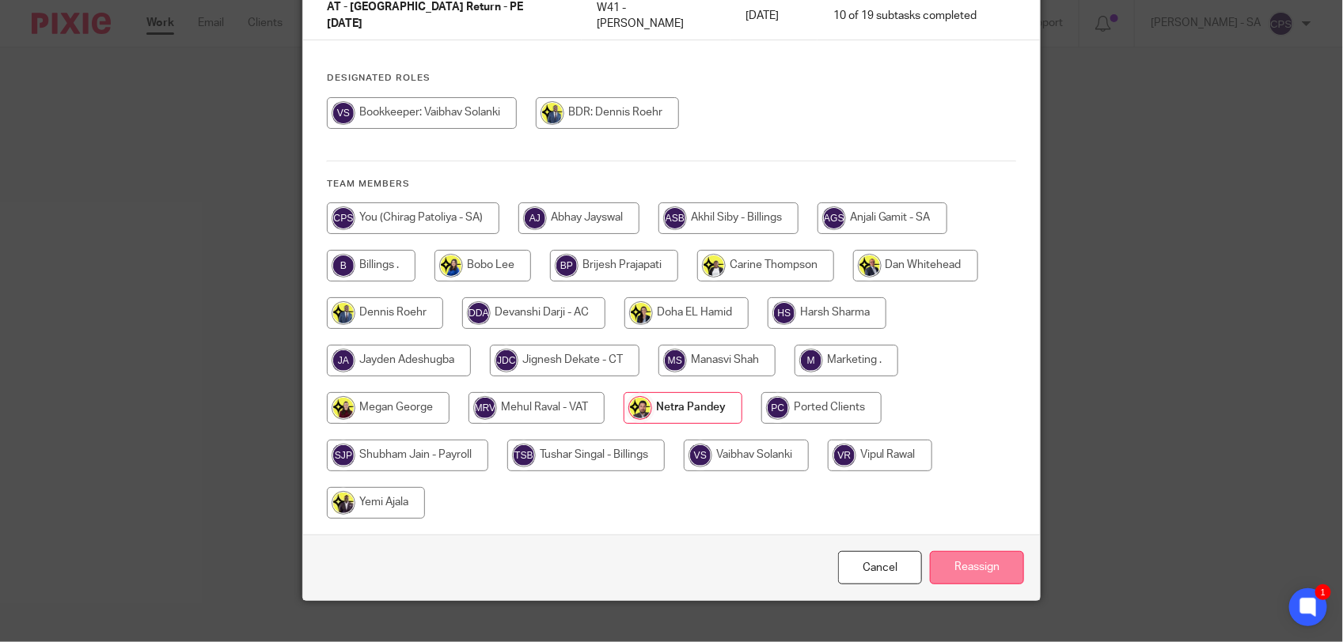
click at [946, 551] on input "Reassign" at bounding box center [977, 568] width 94 height 34
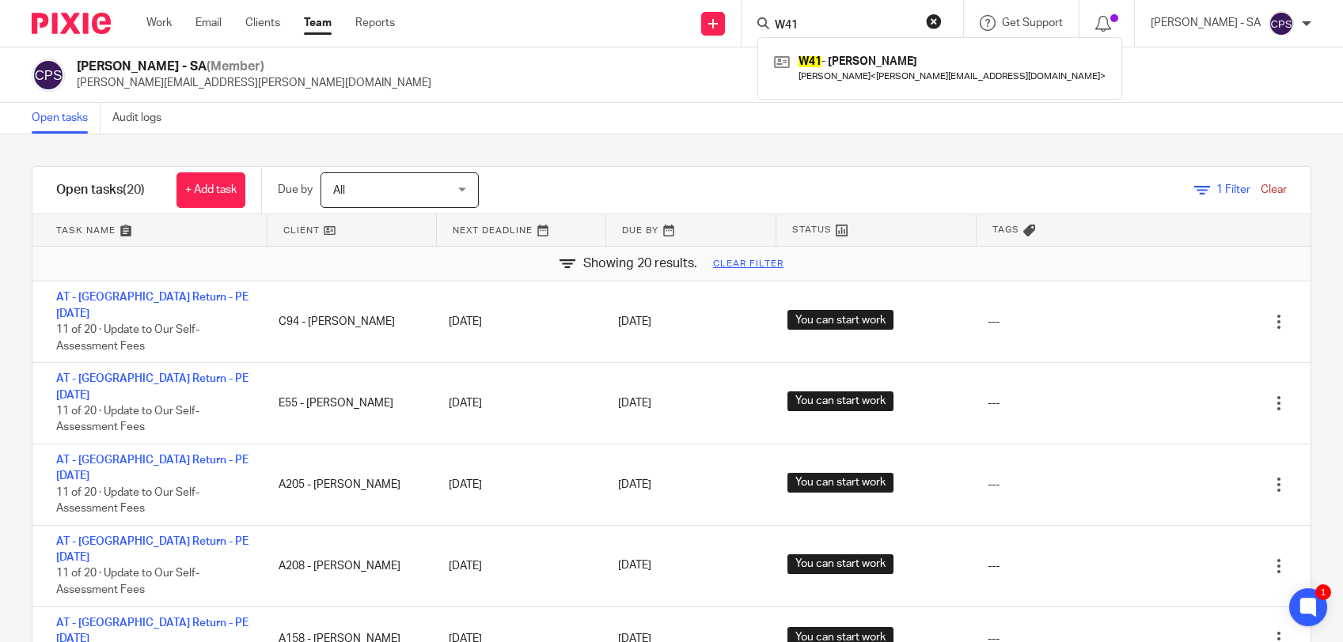
click at [821, 19] on input "W41" at bounding box center [844, 26] width 142 height 14
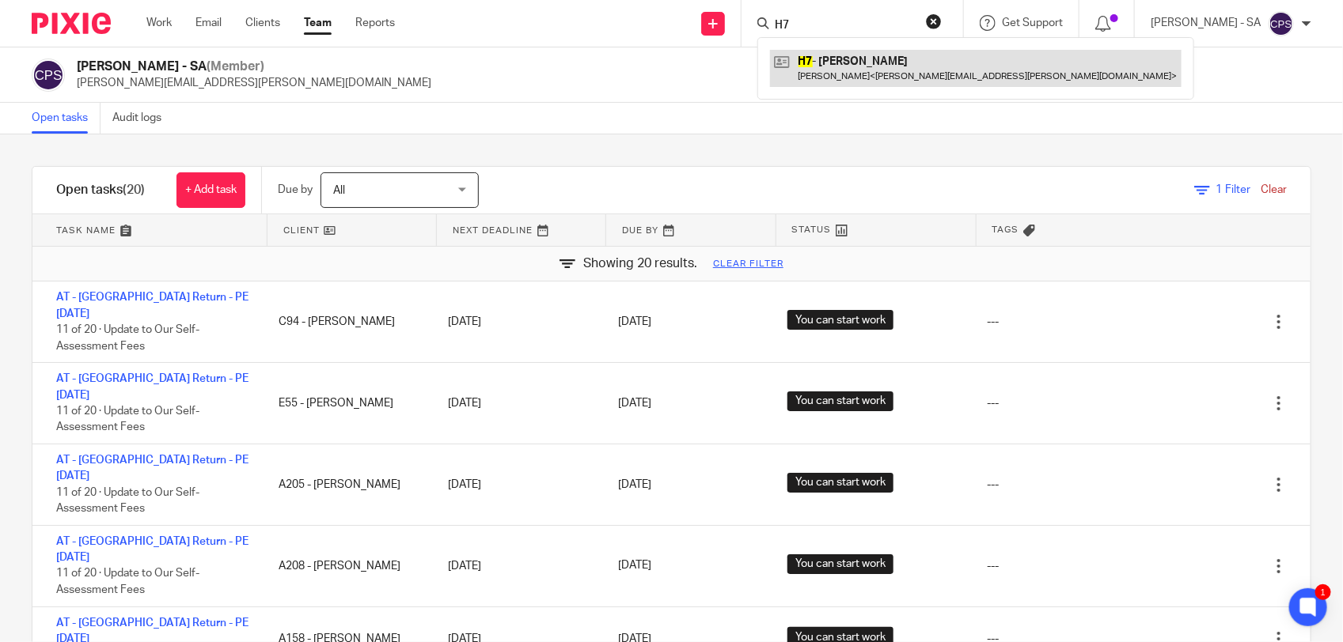
type input "H7"
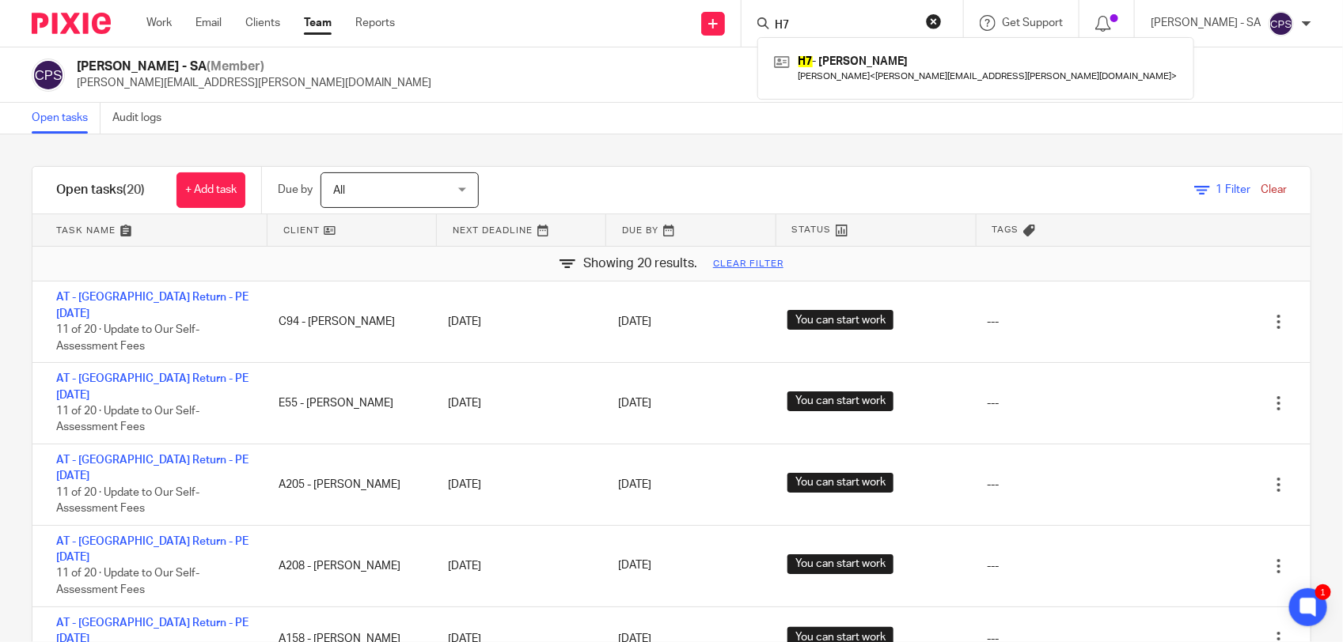
click at [1260, 192] on link "Clear" at bounding box center [1273, 189] width 26 height 11
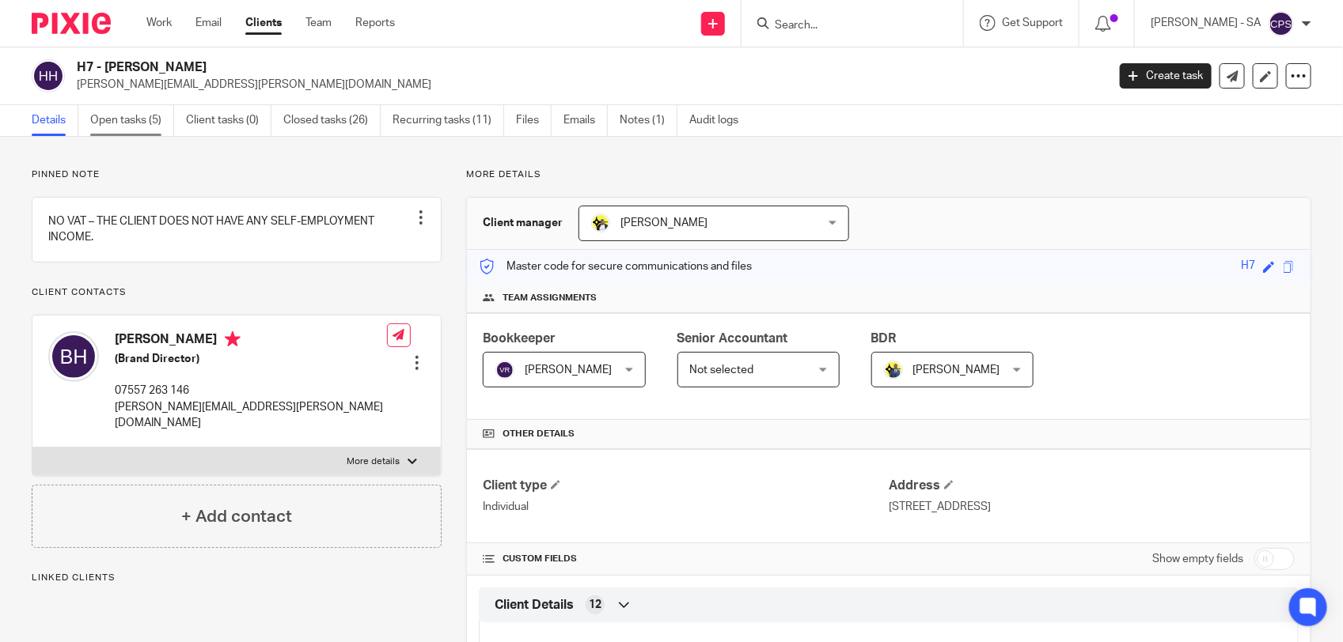
click at [112, 131] on link "Open tasks (5)" at bounding box center [132, 120] width 84 height 31
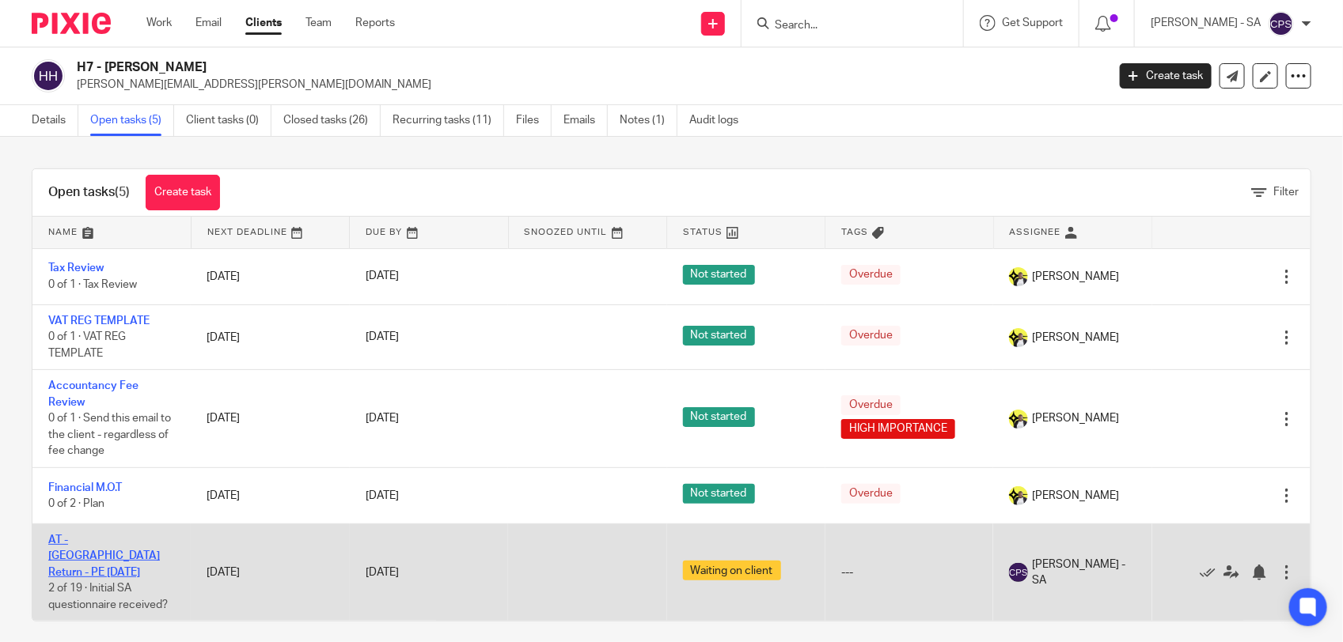
click at [119, 536] on link "AT - [GEOGRAPHIC_DATA] Return - PE [DATE]" at bounding box center [104, 557] width 112 height 44
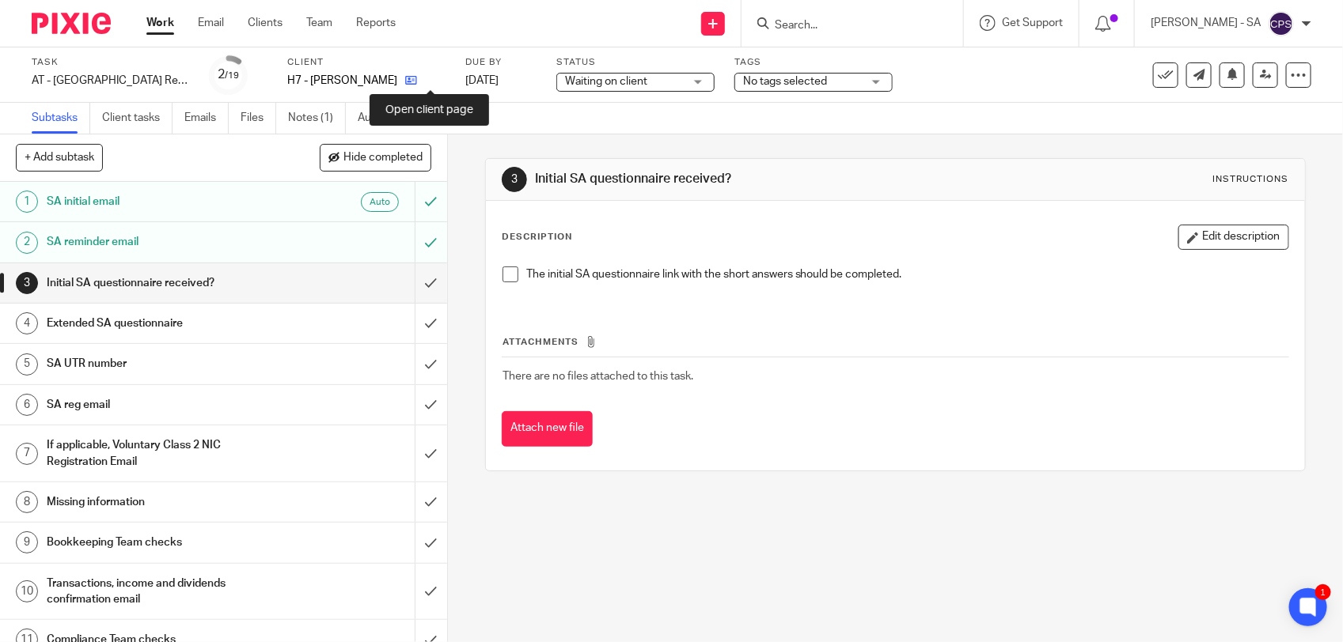
click at [417, 81] on icon at bounding box center [411, 80] width 12 height 12
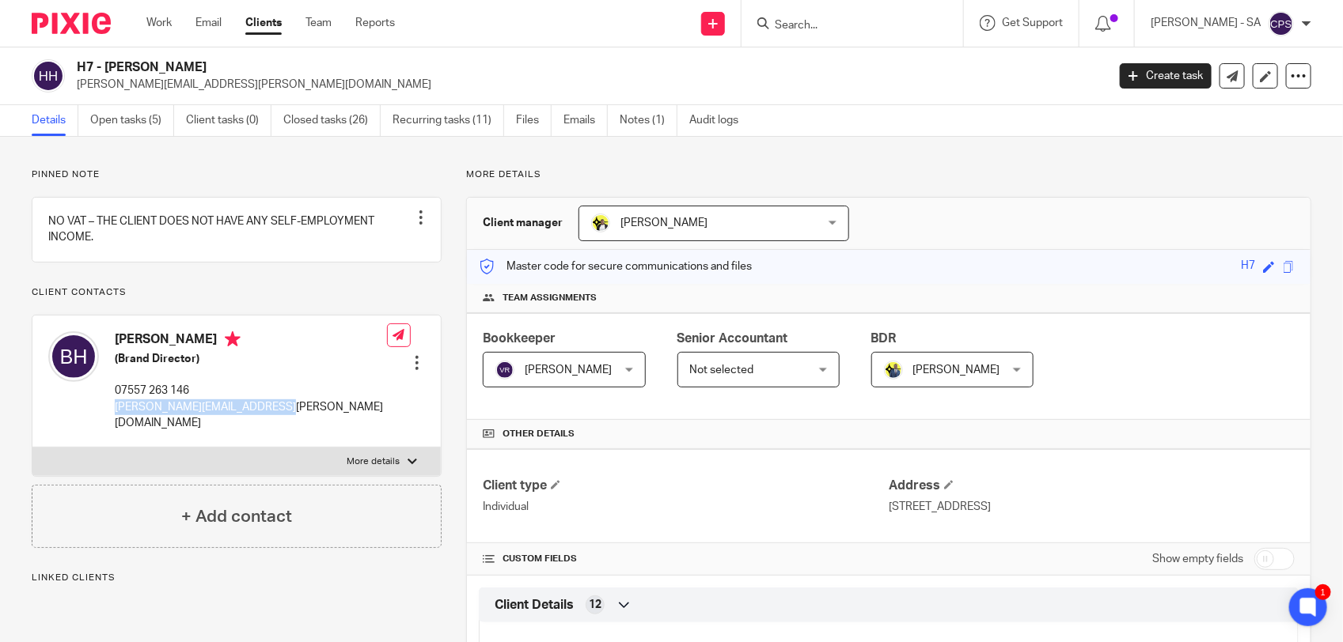
drag, startPoint x: 109, startPoint y: 422, endPoint x: 275, endPoint y: 426, distance: 166.2
click at [275, 426] on div "Benjamin Hutchings (Brand Director) 07557 263 146 benjamin.hutchings@gmail.com …" at bounding box center [236, 382] width 408 height 132
copy p "benjamin.hutchings@gmail.com"
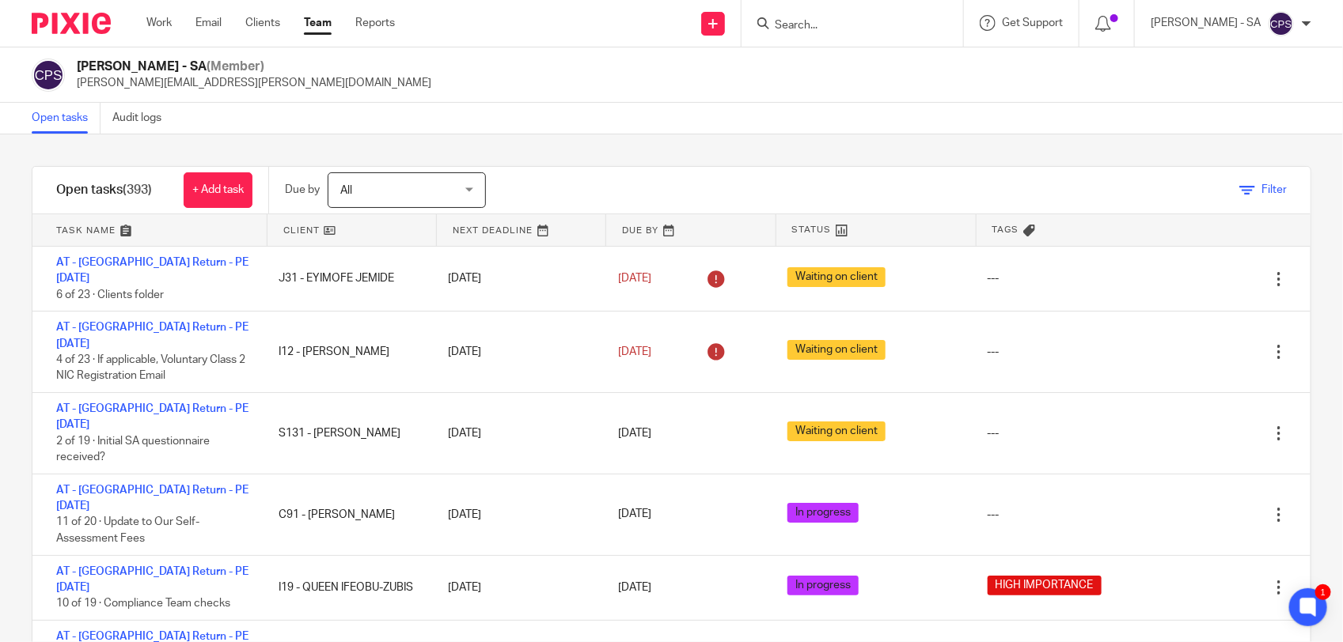
click at [1239, 194] on link "Filter" at bounding box center [1262, 189] width 47 height 11
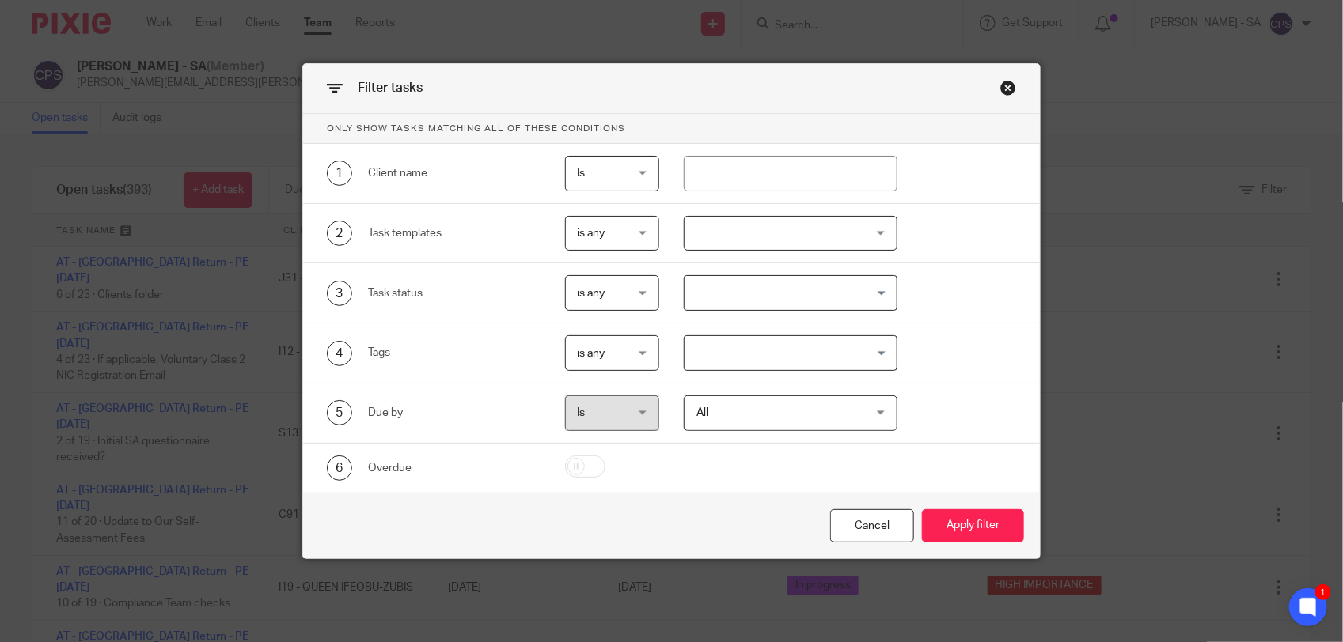
click at [722, 362] on input "Search for option" at bounding box center [787, 353] width 202 height 28
click at [725, 386] on li "HIGH IMPORTANCE" at bounding box center [790, 386] width 212 height 23
click at [924, 535] on button "Apply filter" at bounding box center [973, 527] width 102 height 34
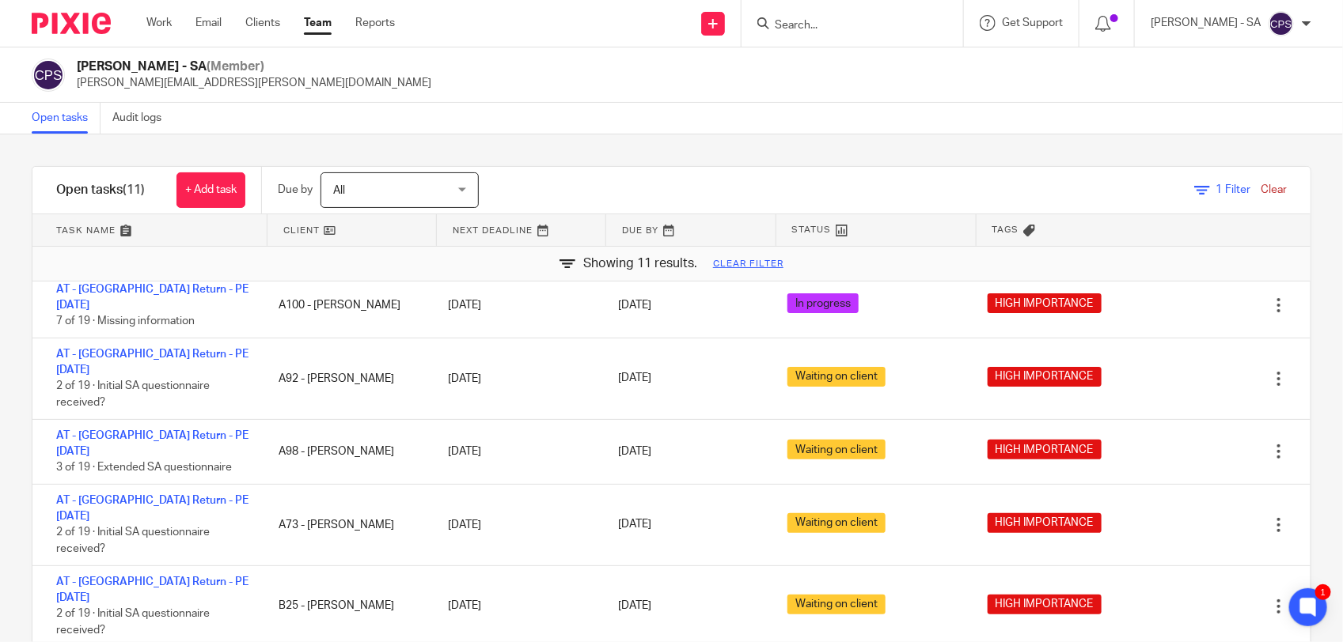
scroll to position [232, 0]
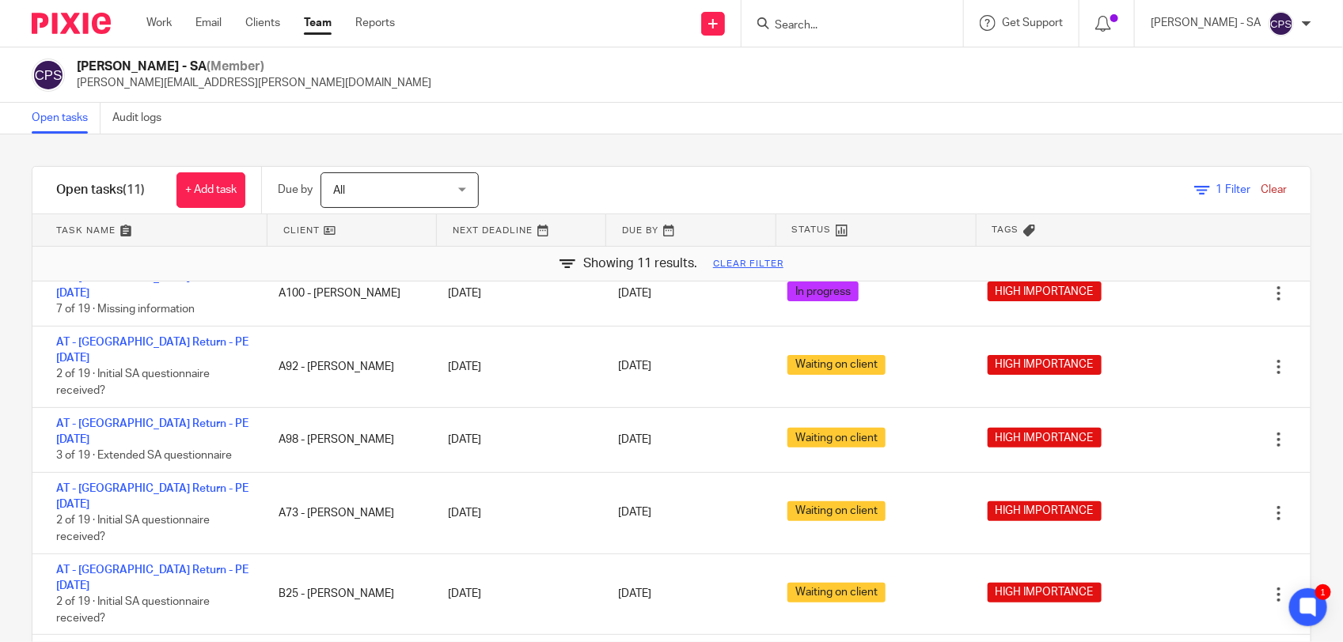
click at [1260, 190] on link "Clear" at bounding box center [1273, 189] width 26 height 11
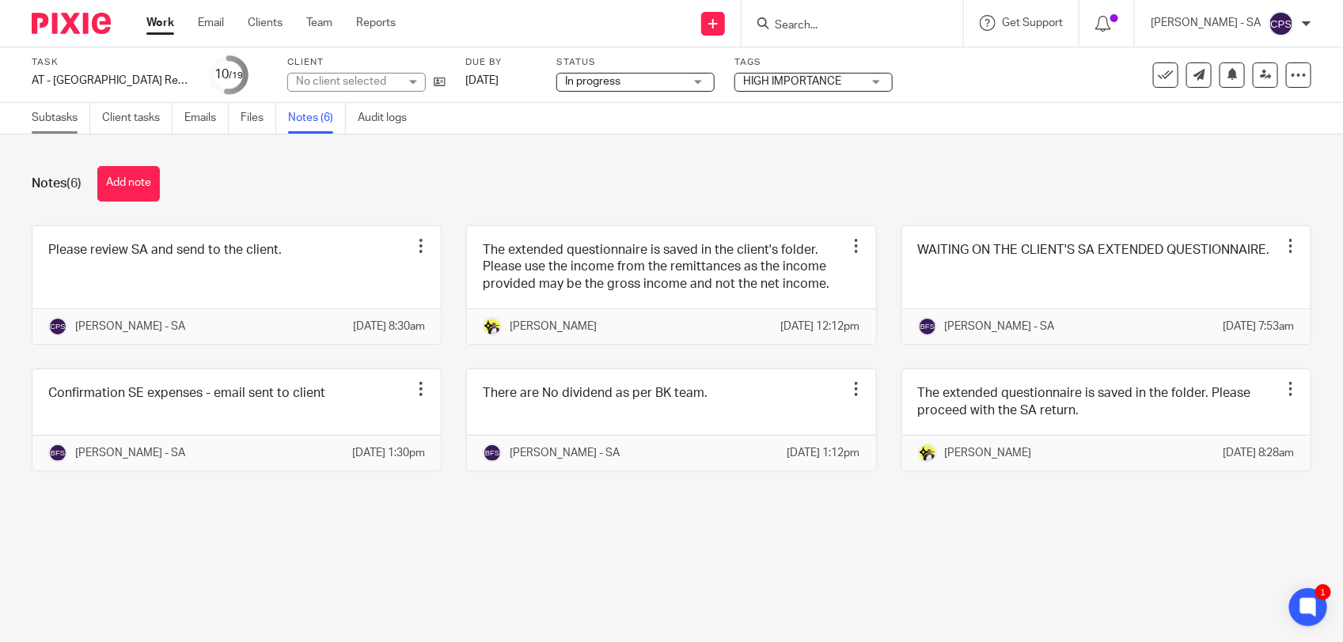
click at [47, 115] on link "Subtasks" at bounding box center [61, 118] width 59 height 31
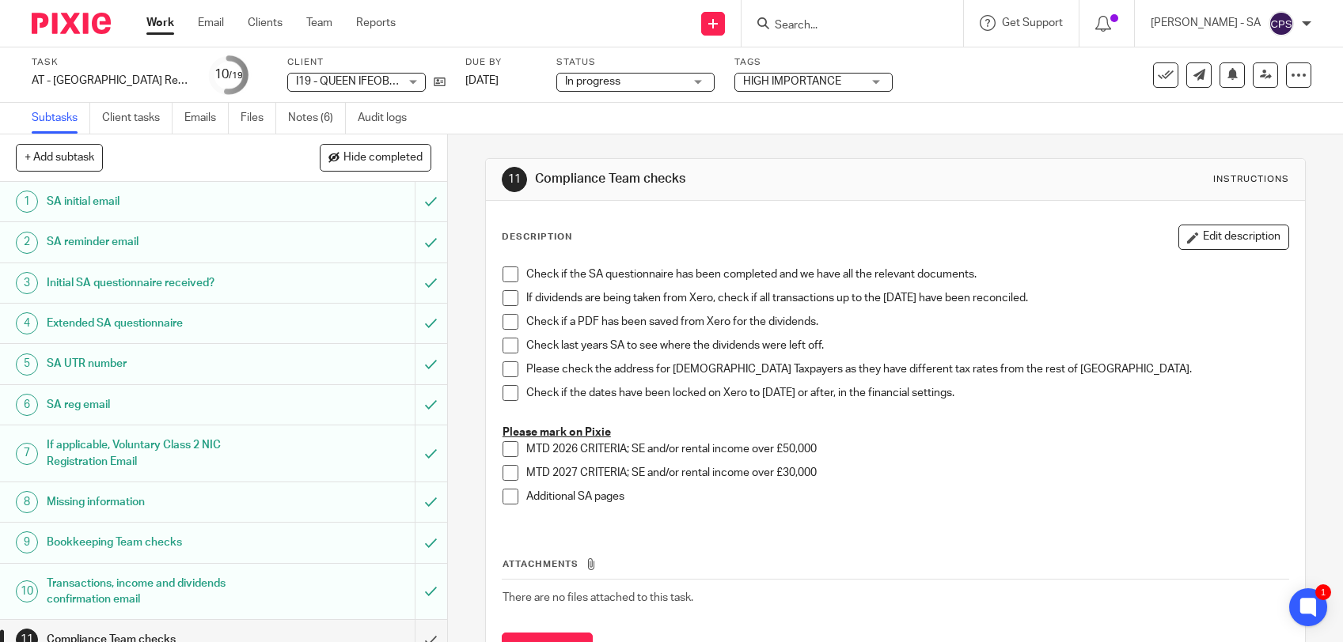
click at [792, 28] on input "Search" at bounding box center [844, 26] width 142 height 14
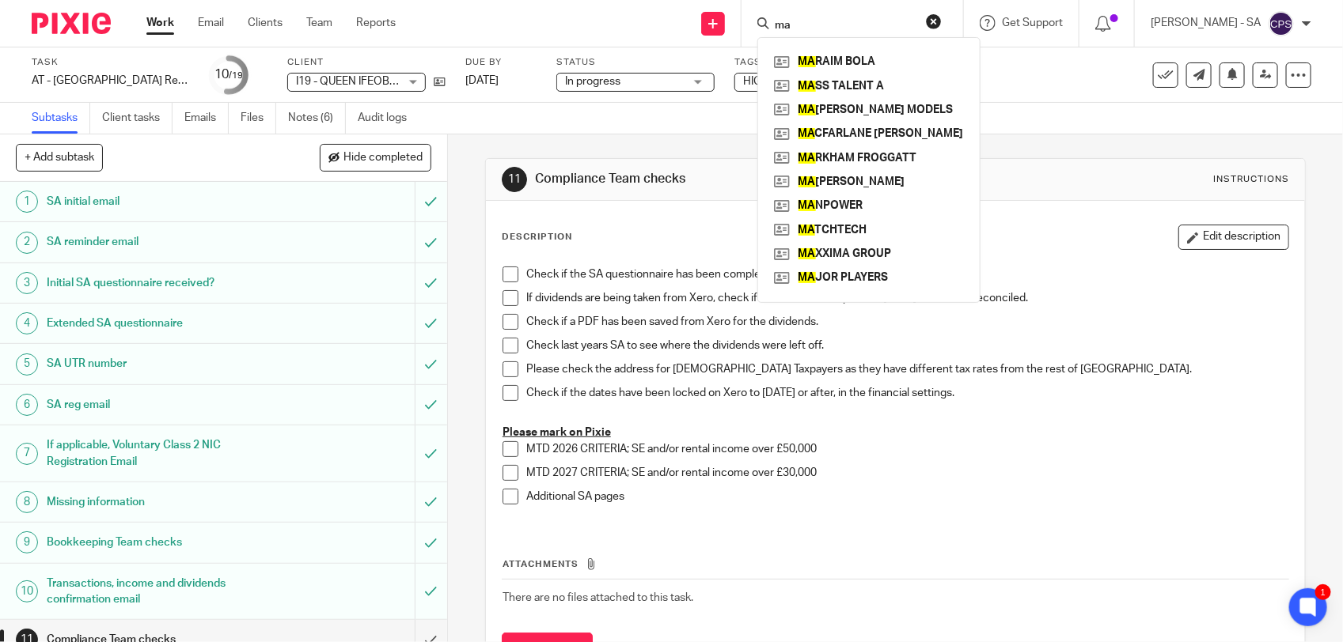
type input "m"
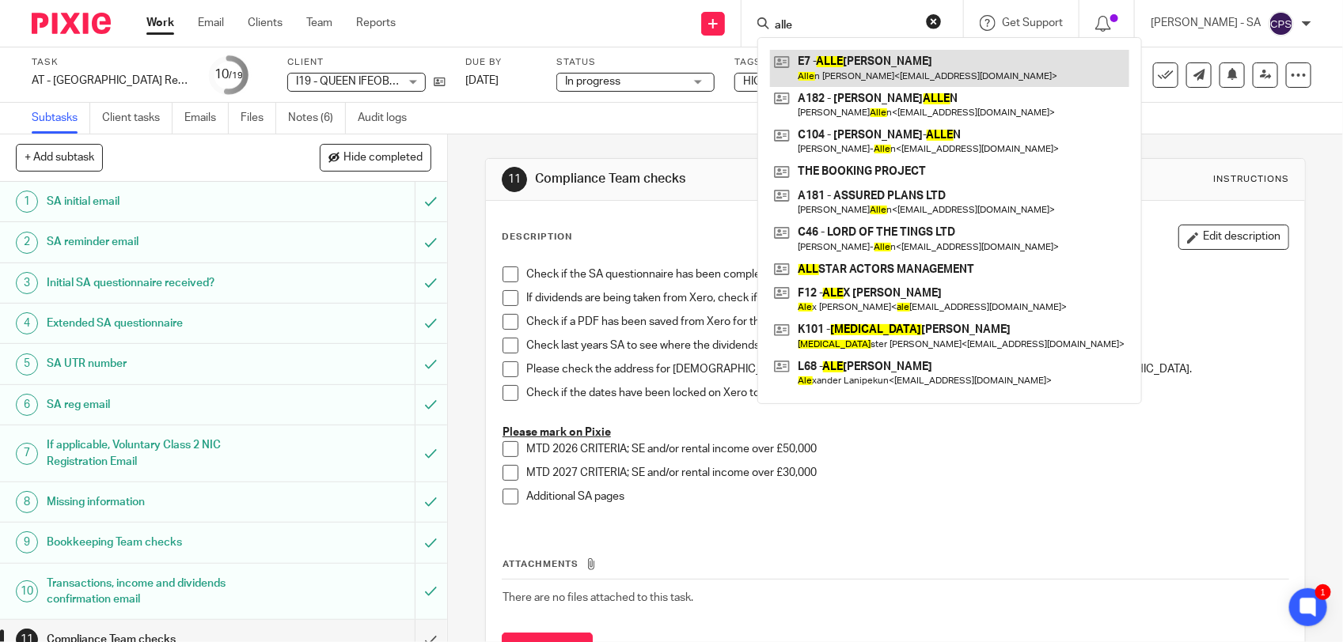
type input "alle"
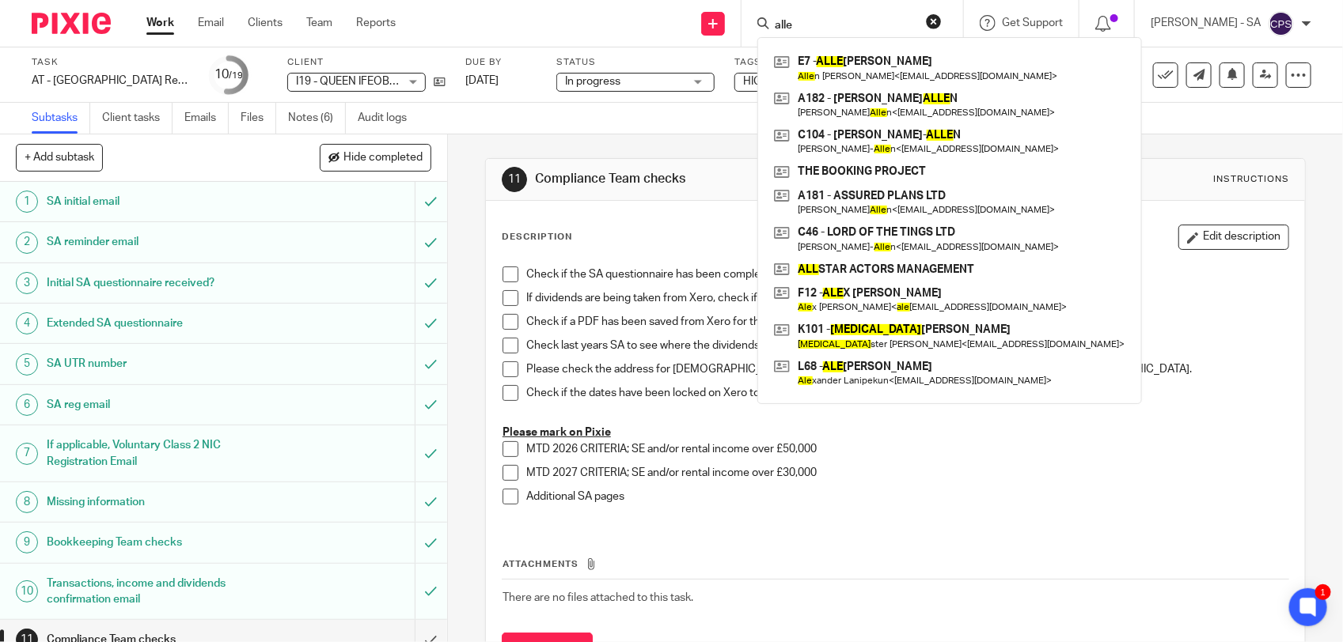
click at [564, 145] on div "11 Compliance Team checks Instructions Description Edit description Check if th…" at bounding box center [895, 426] width 821 height 582
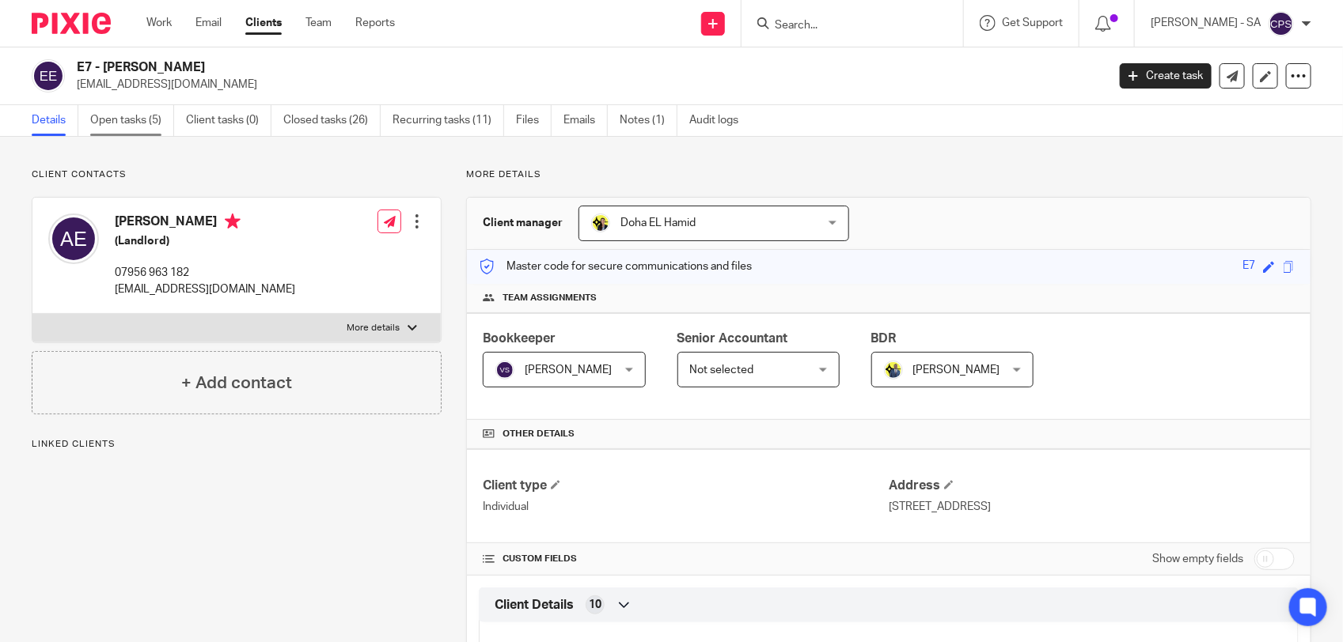
click at [129, 112] on link "Open tasks (5)" at bounding box center [132, 120] width 84 height 31
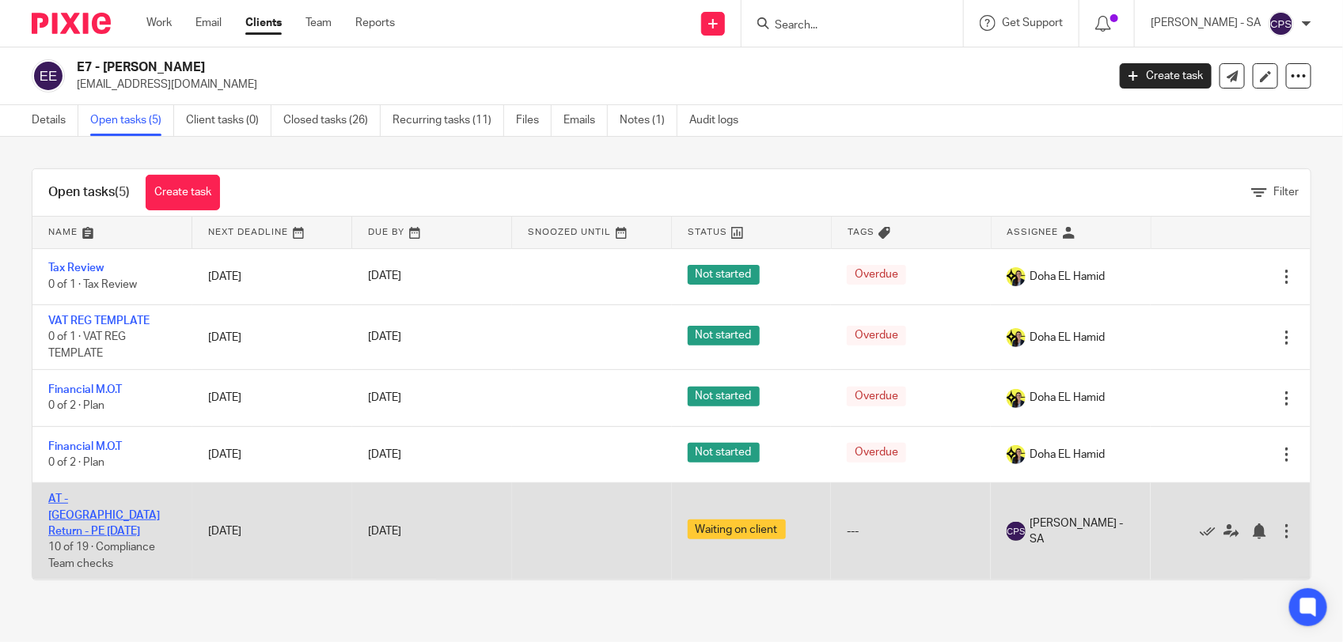
click at [119, 501] on link "AT - [GEOGRAPHIC_DATA] Return - PE [DATE]" at bounding box center [104, 516] width 112 height 44
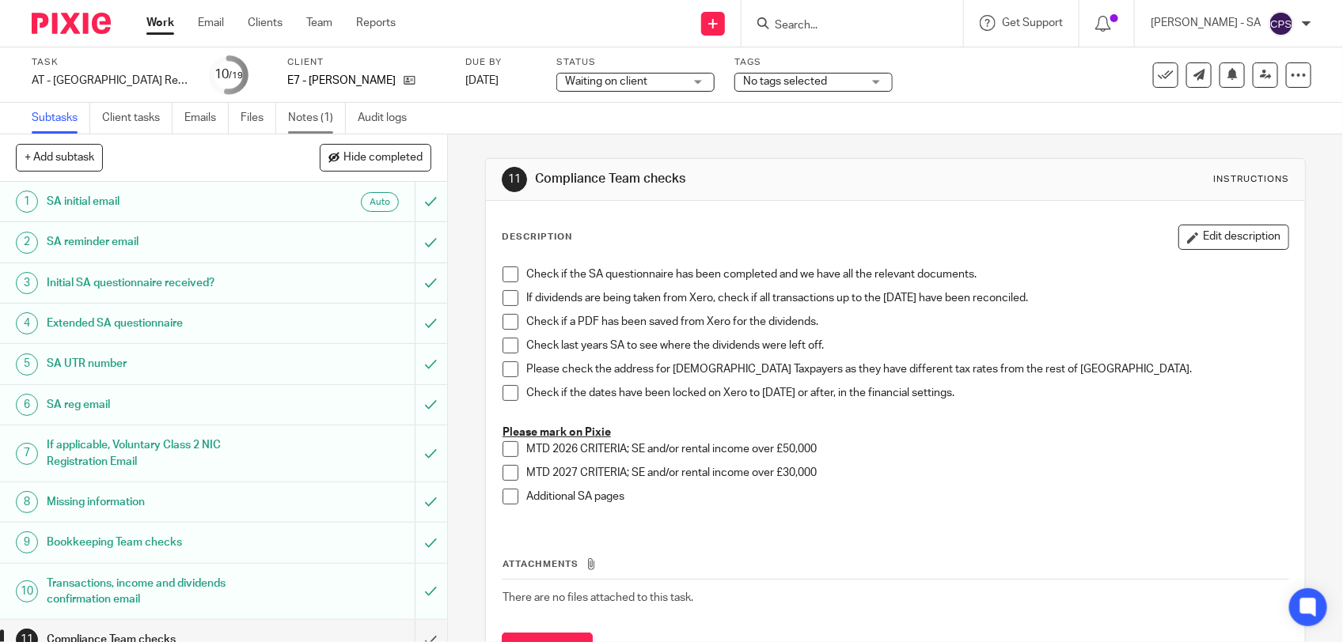
click at [305, 113] on link "Notes (1)" at bounding box center [317, 118] width 58 height 31
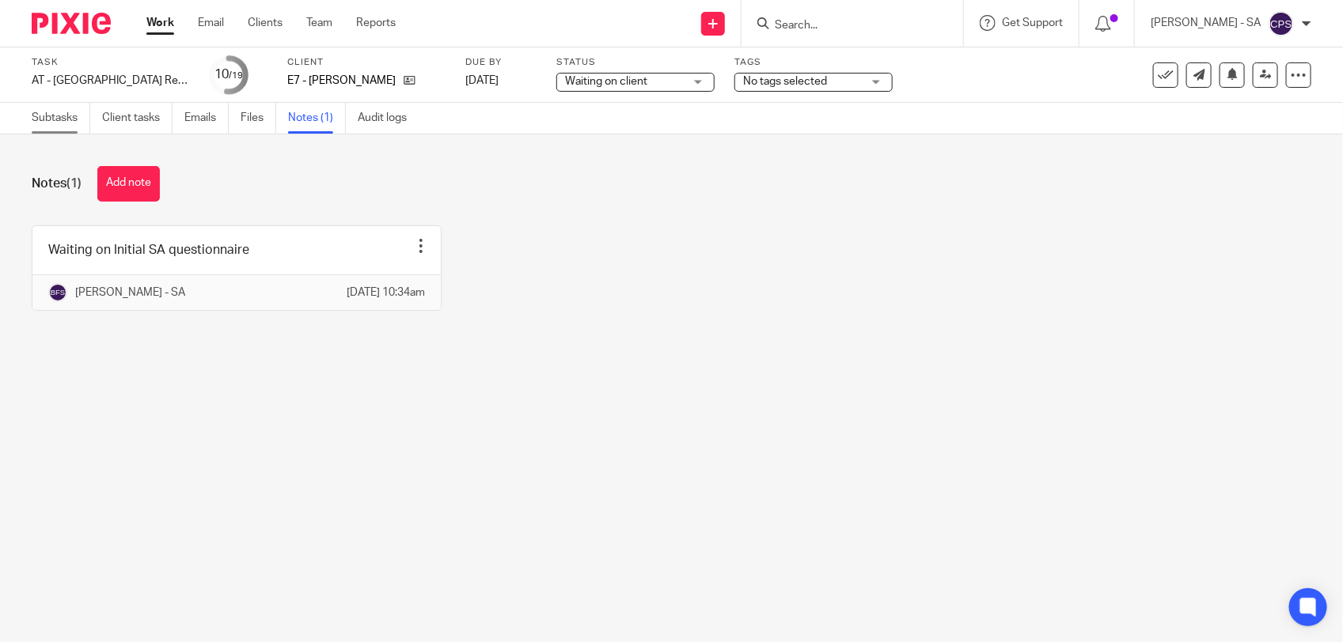
click at [48, 117] on link "Subtasks" at bounding box center [61, 118] width 59 height 31
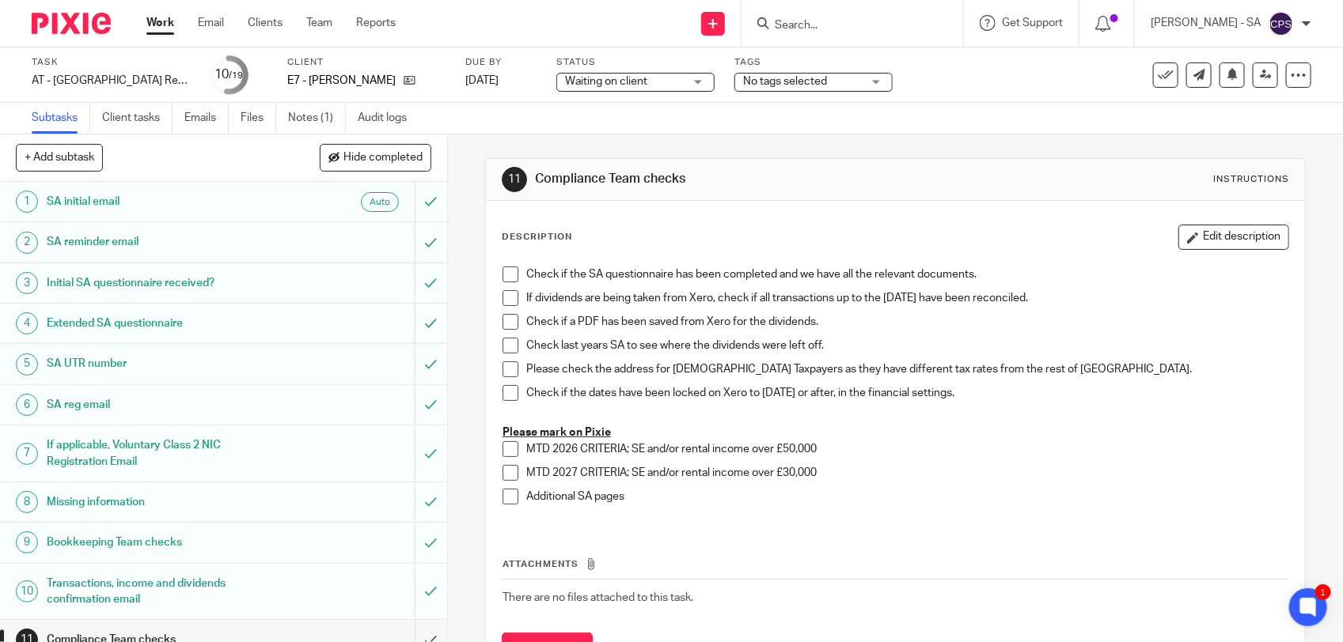
click at [605, 77] on span "Waiting on client" at bounding box center [606, 81] width 82 height 11
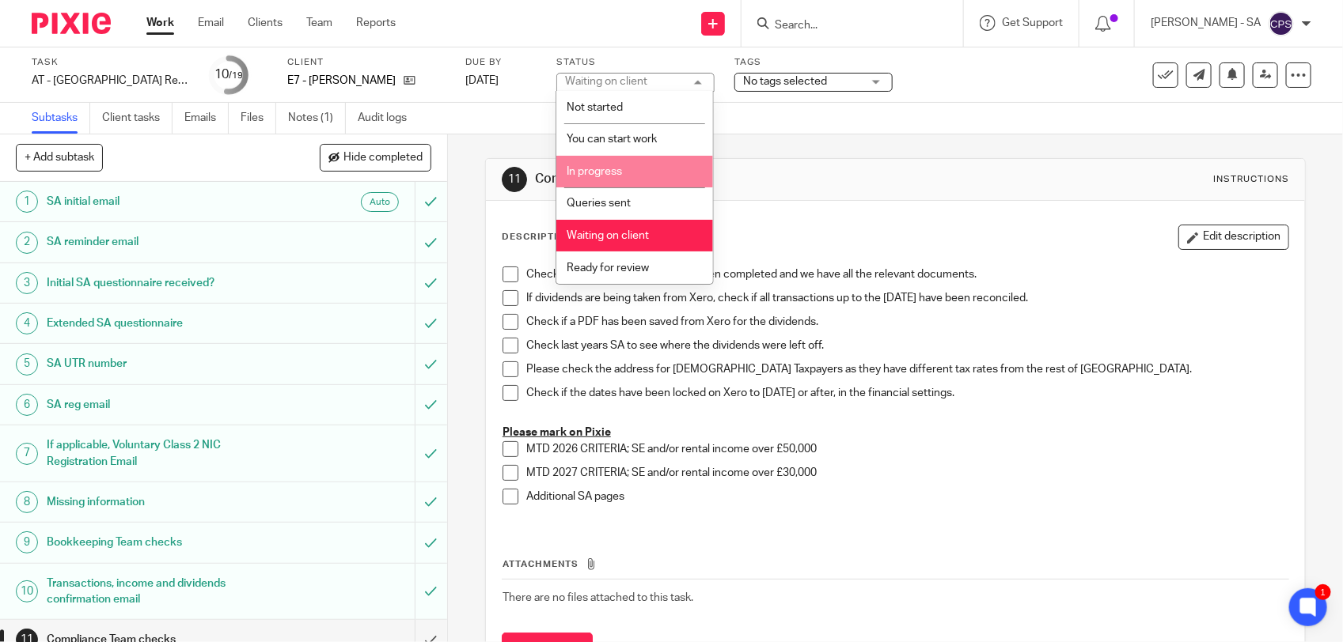
click at [617, 176] on li "In progress" at bounding box center [634, 172] width 157 height 32
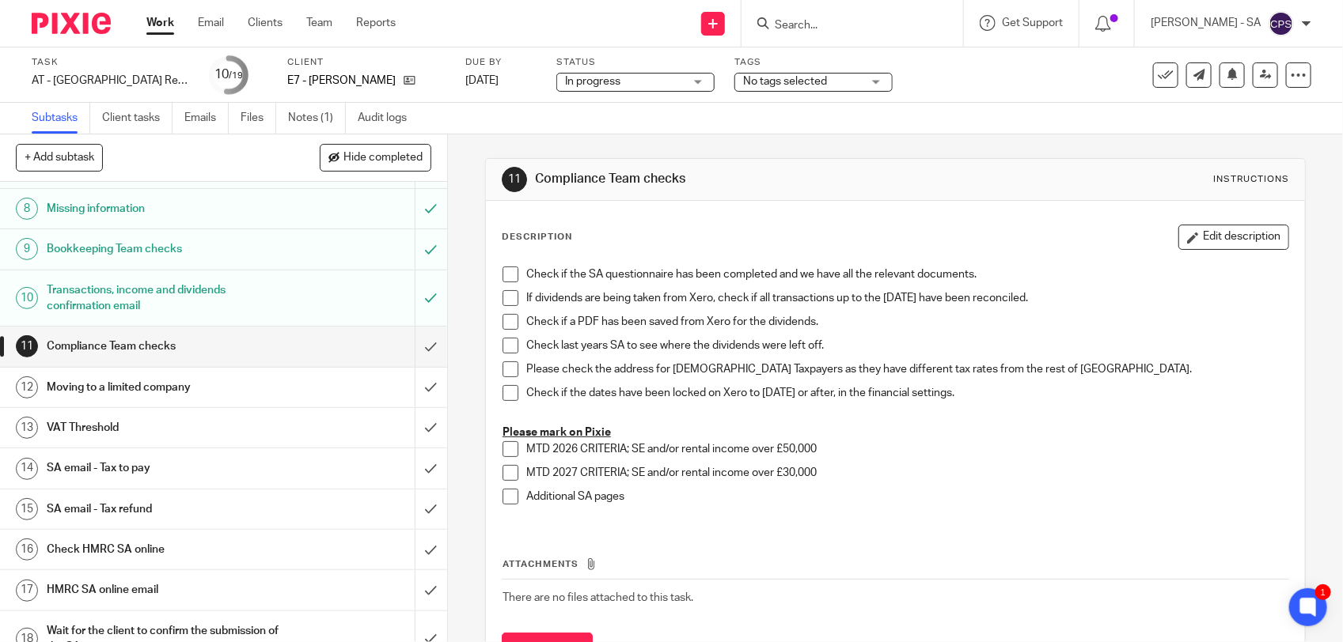
scroll to position [297, 0]
click at [307, 127] on link "Notes (1)" at bounding box center [317, 118] width 58 height 31
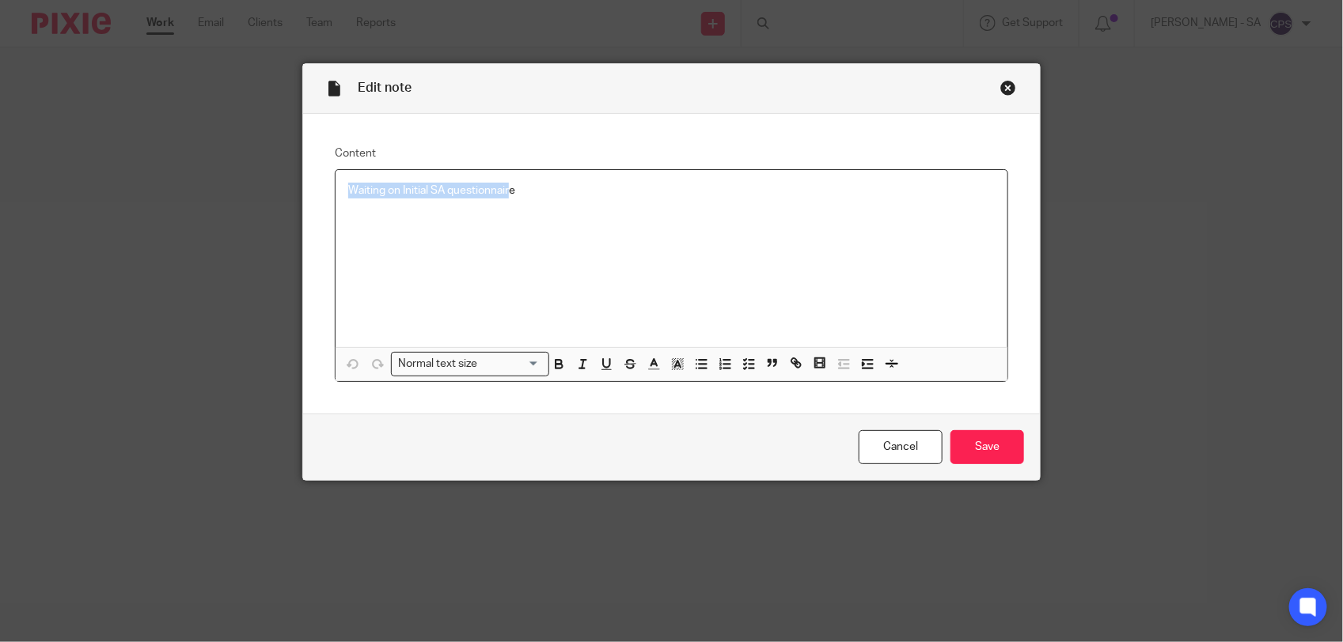
drag, startPoint x: 337, startPoint y: 191, endPoint x: 507, endPoint y: 191, distance: 170.1
click at [507, 191] on div "Waiting on Initial SA questionnaire" at bounding box center [671, 258] width 672 height 177
click at [749, 362] on icon "button" at bounding box center [748, 364] width 14 height 14
click at [348, 196] on span at bounding box center [356, 191] width 16 height 16
click at [983, 451] on input "Save" at bounding box center [987, 447] width 74 height 34
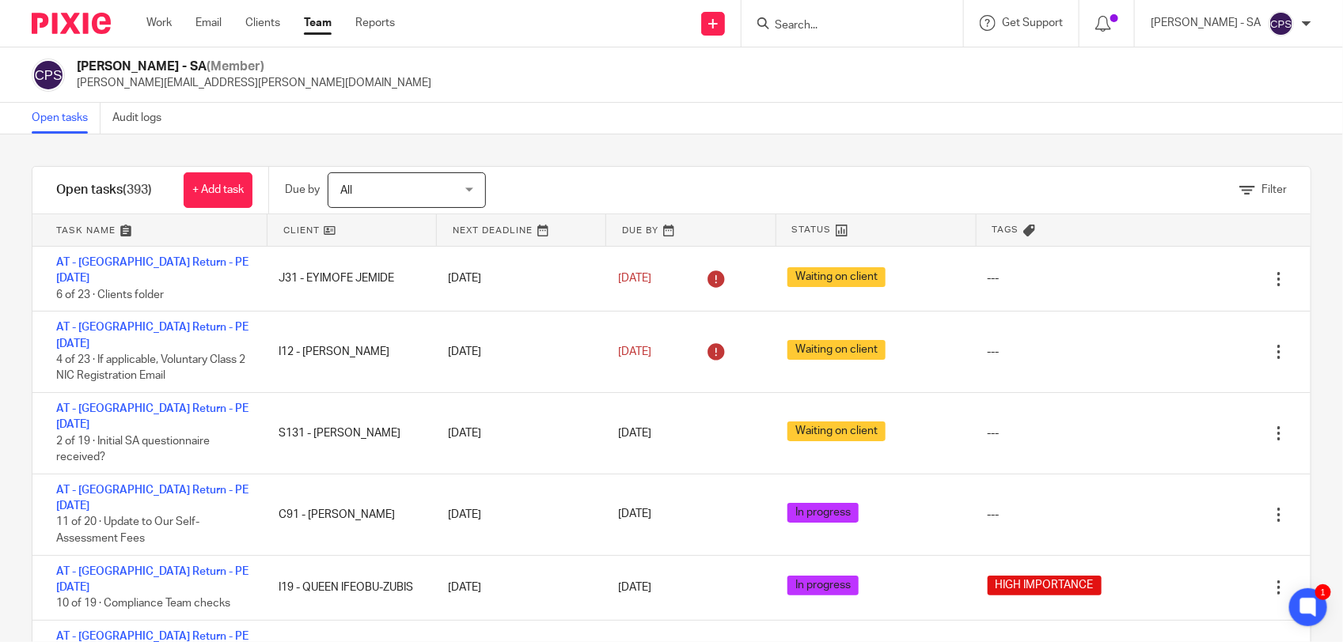
click at [802, 22] on input "Search" at bounding box center [844, 26] width 142 height 14
type input "S34"
click at [646, 108] on div "Open tasks Audit logs" at bounding box center [671, 119] width 1343 height 32
click at [1239, 191] on icon at bounding box center [1247, 191] width 16 height 16
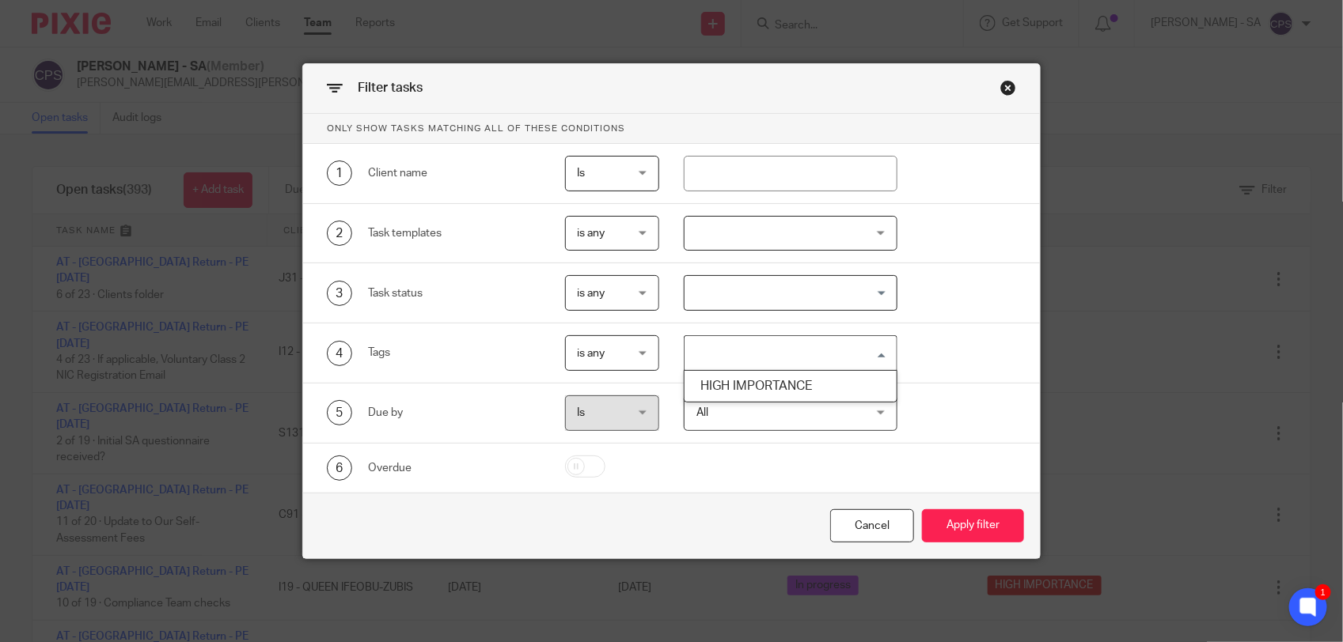
click at [749, 350] on input "Search for option" at bounding box center [787, 353] width 202 height 28
click at [745, 386] on li "HIGH IMPORTANCE" at bounding box center [790, 386] width 212 height 23
click at [949, 515] on button "Apply filter" at bounding box center [973, 527] width 102 height 34
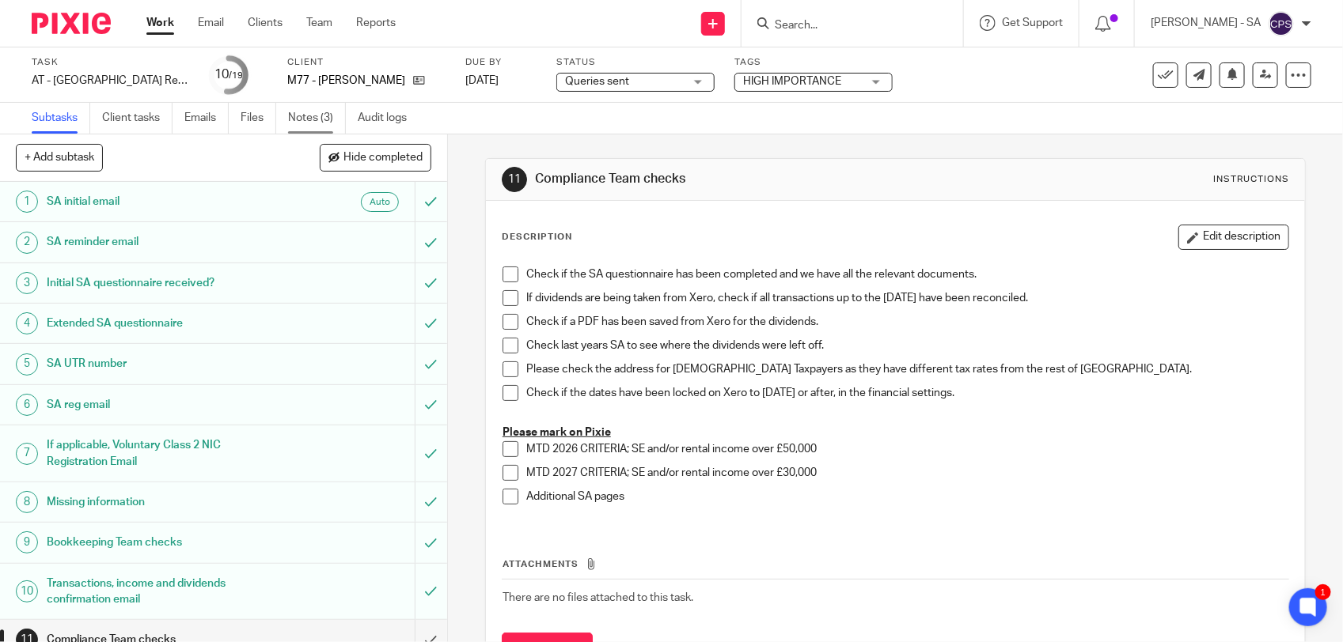
click at [311, 115] on link "Notes (3)" at bounding box center [317, 118] width 58 height 31
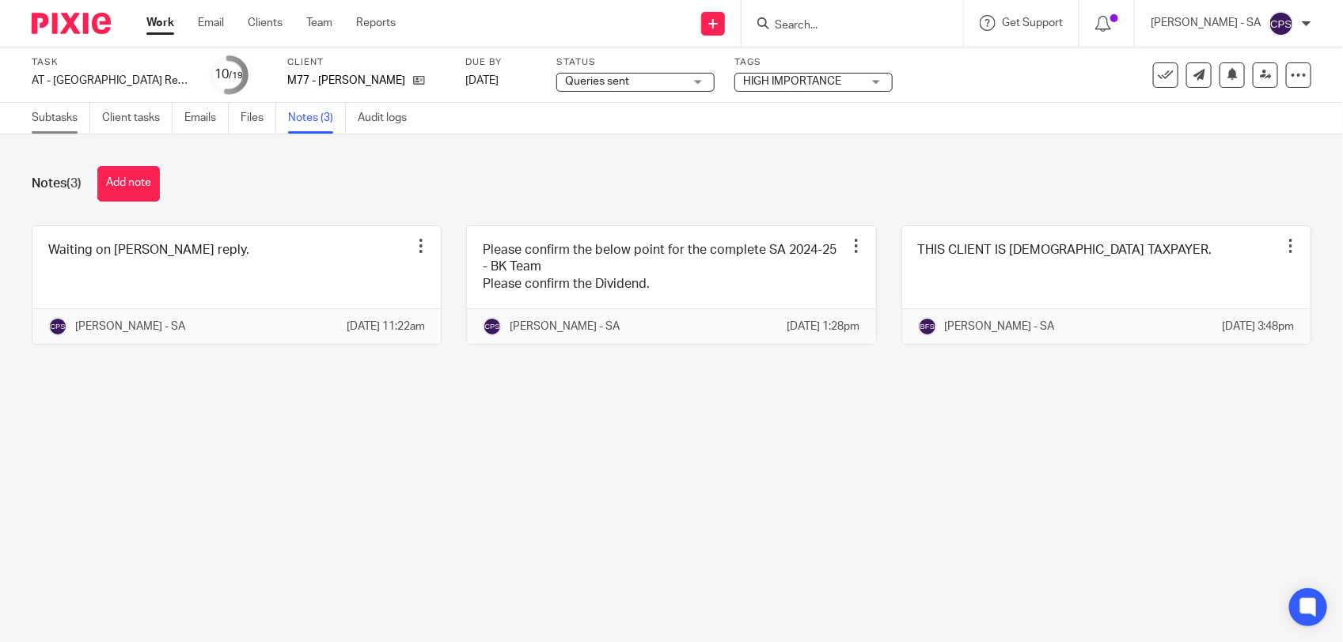
click at [56, 119] on link "Subtasks" at bounding box center [61, 118] width 59 height 31
